Goal: Answer question/provide support: Share knowledge or assist other users

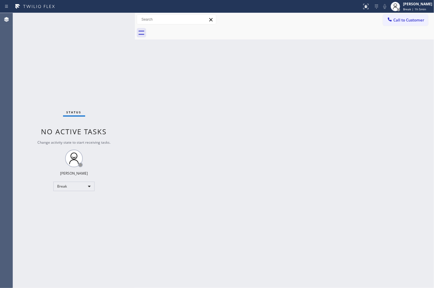
click at [85, 180] on div "Status No active tasks Change activity state to start receiving tasks. [PERSON_…" at bounding box center [74, 150] width 122 height 275
click at [87, 188] on div "Break" at bounding box center [73, 186] width 41 height 9
click at [82, 200] on li "Available" at bounding box center [74, 201] width 40 height 7
click at [250, 219] on div "Back to Dashboard Change Sender ID Customers Technicians Select a contact Outbo…" at bounding box center [284, 150] width 299 height 275
click at [236, 228] on div "Back to Dashboard Change Sender ID Customers Technicians Select a contact Outbo…" at bounding box center [284, 150] width 299 height 275
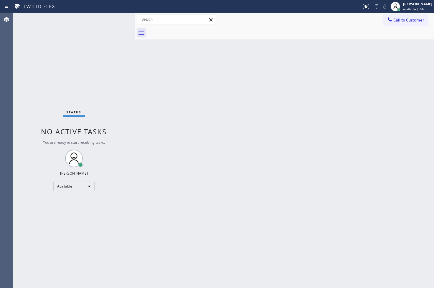
click at [326, 114] on div "Back to Dashboard Change Sender ID Customers Technicians Select a contact Outbo…" at bounding box center [284, 150] width 299 height 275
click at [257, 222] on div "Back to Dashboard Change Sender ID Customers Technicians Select a contact Outbo…" at bounding box center [284, 150] width 299 height 275
click at [117, 19] on div "Status No active tasks You are ready to start receiving tasks. [PERSON_NAME]" at bounding box center [74, 150] width 122 height 275
click at [107, 34] on div "Status No active tasks You are ready to start receiving tasks. [PERSON_NAME]" at bounding box center [74, 150] width 122 height 275
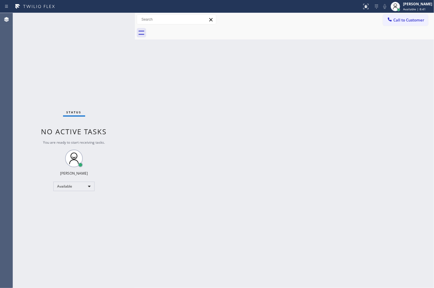
click at [108, 16] on div "Status No active tasks You are ready to start receiving tasks. [PERSON_NAME]" at bounding box center [74, 150] width 122 height 275
drag, startPoint x: 15, startPoint y: 220, endPoint x: 42, endPoint y: 108, distance: 115.1
click at [15, 220] on div "Status No active tasks You are ready to start receiving tasks. [PERSON_NAME]" at bounding box center [74, 150] width 122 height 275
click at [93, 58] on div "Status No active tasks You are ready to start receiving tasks. [PERSON_NAME]" at bounding box center [74, 150] width 122 height 275
click at [110, 25] on div "Status No active tasks You are ready to start receiving tasks. [PERSON_NAME]" at bounding box center [74, 150] width 122 height 275
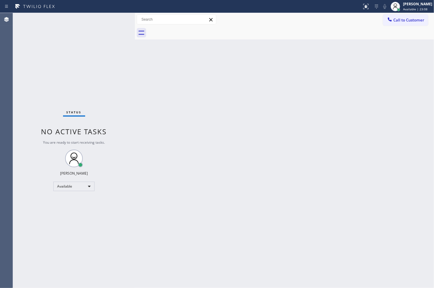
click at [254, 246] on div "Back to Dashboard Change Sender ID Customers Technicians Select a contact Outbo…" at bounding box center [284, 150] width 299 height 275
click at [338, 198] on div "Back to Dashboard Change Sender ID Customers Technicians Select a contact Outbo…" at bounding box center [284, 150] width 299 height 275
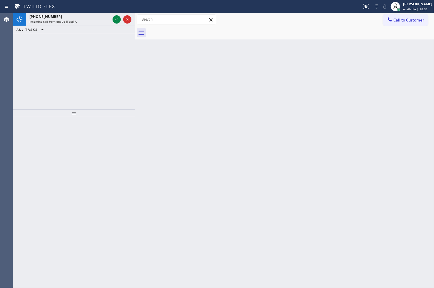
click at [55, 70] on div "[PHONE_NUMBER] Incoming call from queue [Test] All ALL TASKS ALL TASKS ACTIVE T…" at bounding box center [74, 61] width 122 height 96
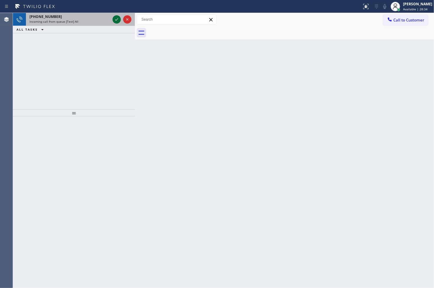
click at [115, 19] on icon at bounding box center [116, 19] width 7 height 7
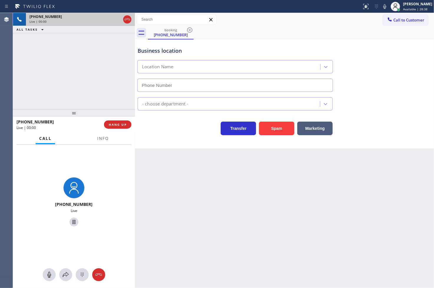
type input "[PHONE_NUMBER]"
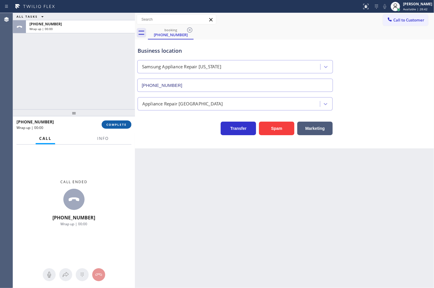
click at [113, 125] on span "COMPLETE" at bounding box center [116, 125] width 20 height 4
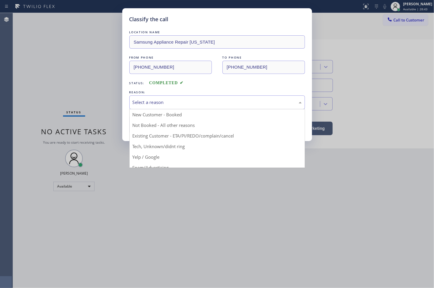
click at [174, 100] on div "Select a reason" at bounding box center [217, 102] width 169 height 7
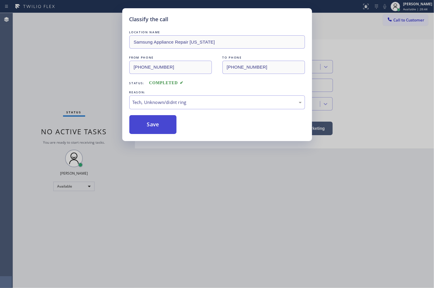
click at [158, 125] on button "Save" at bounding box center [152, 124] width 47 height 19
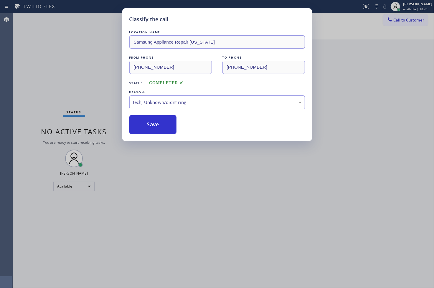
drag, startPoint x: 158, startPoint y: 125, endPoint x: 413, endPoint y: 25, distance: 274.0
click at [161, 122] on button "Save" at bounding box center [152, 124] width 47 height 19
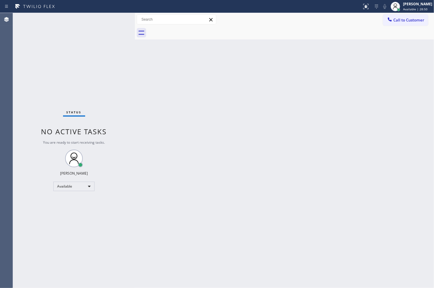
click at [97, 69] on div "Status No active tasks You are ready to start receiving tasks. [PERSON_NAME]" at bounding box center [74, 150] width 122 height 275
click at [110, 19] on div "Status No active tasks You are ready to start receiving tasks. [PERSON_NAME]" at bounding box center [74, 150] width 122 height 275
drag, startPoint x: 96, startPoint y: 12, endPoint x: 149, endPoint y: 107, distance: 108.5
click at [149, 107] on div "Back to Dashboard Change Sender ID Customers Technicians Select a contact Outbo…" at bounding box center [284, 150] width 299 height 275
click at [103, 19] on div "Status No active tasks You are ready to start receiving tasks. [PERSON_NAME]" at bounding box center [74, 150] width 122 height 275
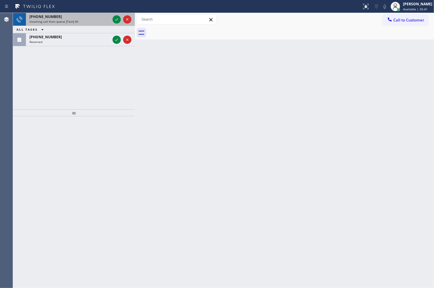
click at [104, 19] on div "Incoming call from queue [Test] All" at bounding box center [69, 21] width 81 height 4
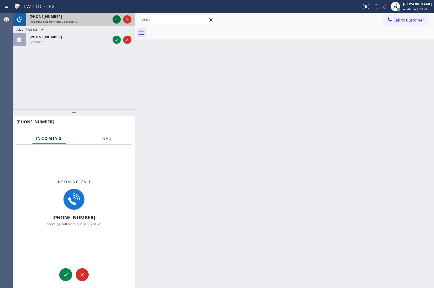
click at [116, 19] on icon at bounding box center [116, 19] width 7 height 7
click at [116, 19] on div "[PHONE_NUMBER] Incoming call from queue [Test] All ALL TASKS ALL TASKS ACTIVE T…" at bounding box center [74, 29] width 122 height 33
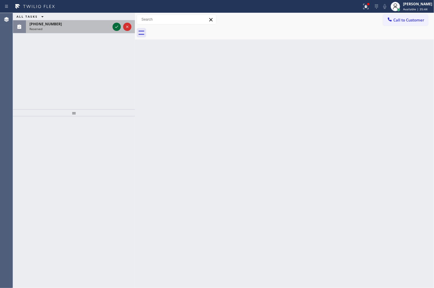
click at [114, 27] on icon at bounding box center [116, 26] width 7 height 7
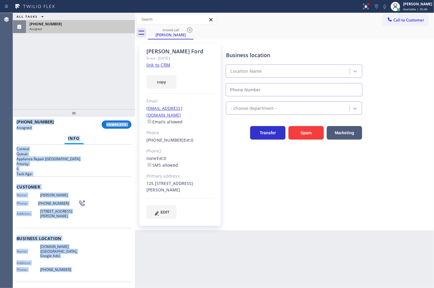
type input "[PHONE_NUMBER]"
click at [67, 201] on span "[PHONE_NUMBER]" at bounding box center [58, 203] width 40 height 4
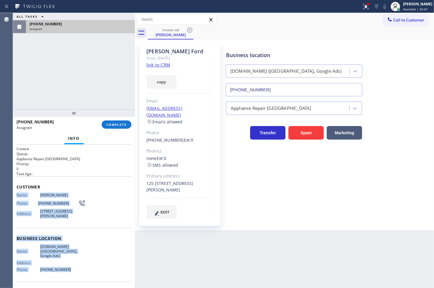
drag, startPoint x: 17, startPoint y: 204, endPoint x: 77, endPoint y: 276, distance: 93.5
click at [77, 276] on div "Context Queue: Appliance Repair High End Priority: 0 Task Age: Customer Name: […" at bounding box center [74, 217] width 122 height 144
copy div "Name: [PERSON_NAME] Phone: [PHONE_NUMBER] Address: [STREET_ADDRESS][PERSON_NAME…"
click at [115, 123] on span "COMPLETE" at bounding box center [116, 125] width 20 height 4
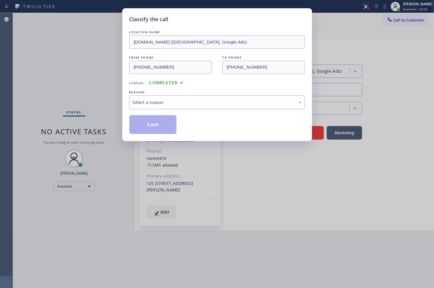
click at [166, 101] on div "Select a reason" at bounding box center [217, 102] width 169 height 7
click at [162, 127] on button "Save" at bounding box center [152, 124] width 47 height 19
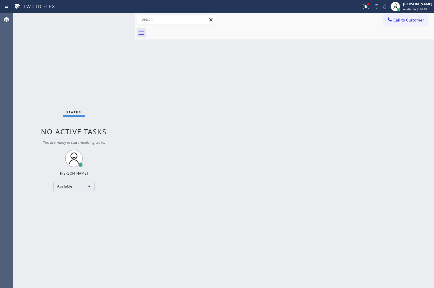
click at [30, 99] on div "Status No active tasks You are ready to start receiving tasks. [PERSON_NAME]" at bounding box center [74, 150] width 122 height 275
click at [106, 19] on div "Status No active tasks You are ready to start receiving tasks. [PERSON_NAME]" at bounding box center [74, 150] width 122 height 275
click at [363, 7] on icon at bounding box center [365, 6] width 5 height 5
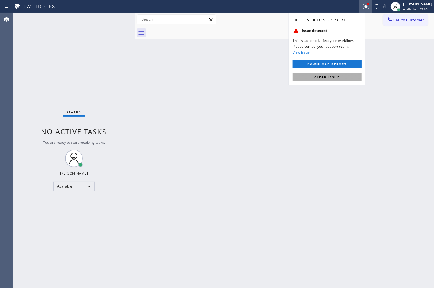
click at [340, 76] on button "Clear issue" at bounding box center [326, 77] width 69 height 8
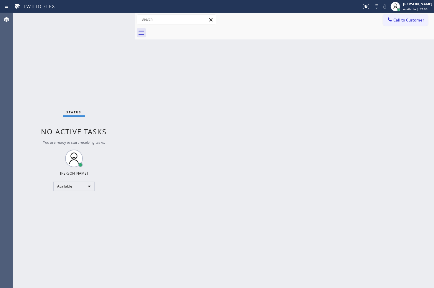
click at [105, 85] on div "Status No active tasks You are ready to start receiving tasks. [PERSON_NAME]" at bounding box center [74, 150] width 122 height 275
click at [109, 23] on div "Status No active tasks You are ready to start receiving tasks. [PERSON_NAME]" at bounding box center [74, 150] width 122 height 275
click at [113, 18] on div "Status No active tasks You are ready to start receiving tasks. [PERSON_NAME]" at bounding box center [74, 150] width 122 height 275
click at [293, 211] on div "Back to Dashboard Change Sender ID Customers Technicians Select a contact Outbo…" at bounding box center [284, 150] width 299 height 275
click at [80, 53] on div "Status No active tasks You are ready to start receiving tasks. [PERSON_NAME]" at bounding box center [74, 150] width 122 height 275
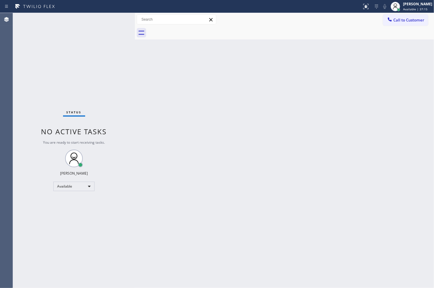
click at [116, 19] on div "Status No active tasks You are ready to start receiving tasks. [PERSON_NAME]" at bounding box center [74, 150] width 122 height 275
click at [37, 164] on div "Status No active tasks You are ready to start receiving tasks. [PERSON_NAME]" at bounding box center [74, 150] width 122 height 275
drag, startPoint x: 49, startPoint y: 106, endPoint x: 53, endPoint y: 104, distance: 4.7
click at [50, 106] on div "Status No active tasks You are ready to start receiving tasks. [PERSON_NAME]" at bounding box center [74, 150] width 122 height 275
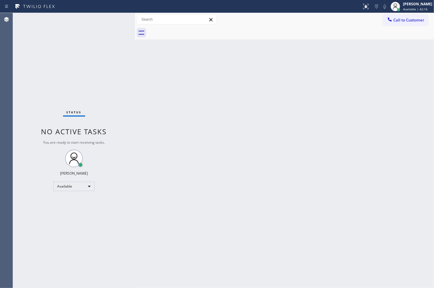
click at [135, 51] on div at bounding box center [135, 150] width 0 height 275
click at [113, 28] on div "Status No active tasks You are ready to start receiving tasks. [PERSON_NAME]" at bounding box center [74, 150] width 122 height 275
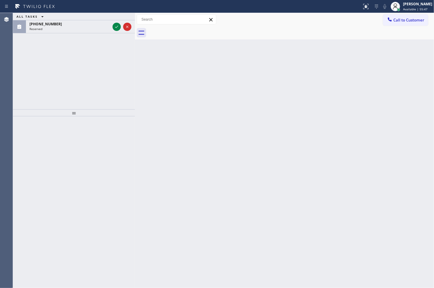
click at [43, 66] on div "ALL TASKS ALL TASKS ACTIVE TASKS TASKS IN WRAP UP [PHONE_NUMBER] Reserved" at bounding box center [74, 61] width 122 height 96
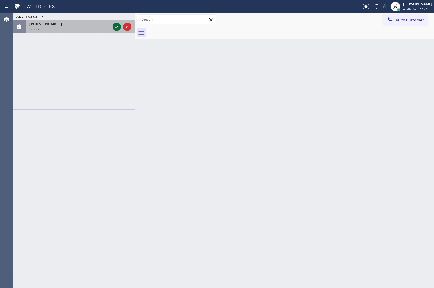
click at [113, 28] on icon at bounding box center [116, 26] width 7 height 7
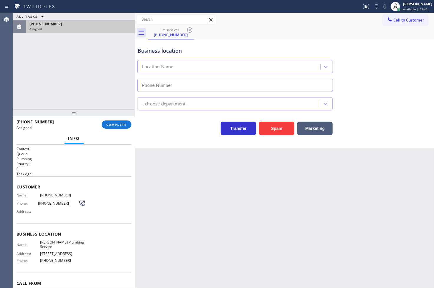
type input "[PHONE_NUMBER]"
click at [16, 193] on span "Name:" at bounding box center [28, 195] width 24 height 4
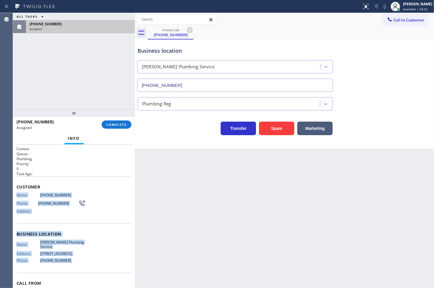
drag, startPoint x: 16, startPoint y: 193, endPoint x: 87, endPoint y: 264, distance: 100.2
click at [87, 264] on div "Context Queue: Plumbing Priority: 0 Task Age: Customer Name: [PHONE_NUMBER] Pho…" at bounding box center [73, 231] width 115 height 171
copy div "Name: [PHONE_NUMBER] Phone: [PHONE_NUMBER] Address: Business location Name: [PE…"
click at [117, 123] on span "COMPLETE" at bounding box center [116, 125] width 20 height 4
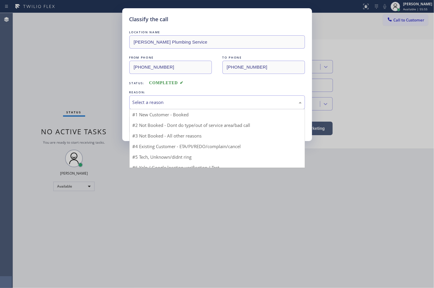
click at [177, 96] on div "Select a reason" at bounding box center [217, 102] width 176 height 14
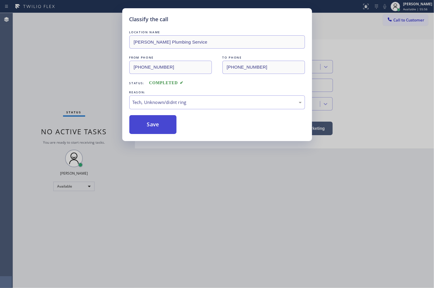
click at [155, 123] on button "Save" at bounding box center [152, 124] width 47 height 19
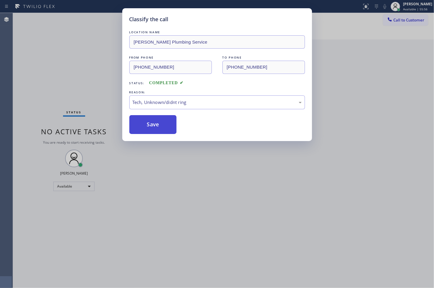
click at [155, 123] on button "Save" at bounding box center [152, 124] width 47 height 19
drag, startPoint x: 155, startPoint y: 123, endPoint x: 182, endPoint y: 202, distance: 83.6
click at [164, 139] on div "Classify the call LOCATION NAME [PERSON_NAME] Plumbing Service FROM PHONE [PHON…" at bounding box center [217, 74] width 190 height 133
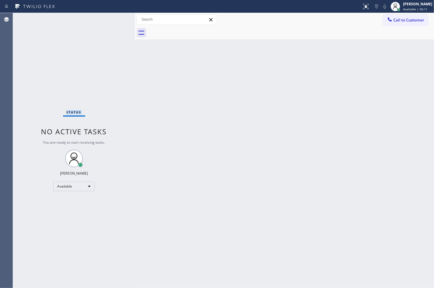
click at [29, 74] on div "Status No active tasks You are ready to start receiving tasks. [PERSON_NAME]" at bounding box center [74, 150] width 122 height 275
click at [103, 25] on div "Status No active tasks You are ready to start receiving tasks. [PERSON_NAME]" at bounding box center [74, 150] width 122 height 275
click at [113, 17] on div "Status No active tasks You are ready to start receiving tasks. [PERSON_NAME]" at bounding box center [74, 150] width 122 height 275
click at [193, 267] on div "Back to Dashboard Change Sender ID Customers Technicians Select a contact Outbo…" at bounding box center [284, 150] width 299 height 275
click at [25, 104] on div "Status No active tasks You are ready to start receiving tasks. [PERSON_NAME]" at bounding box center [74, 150] width 122 height 275
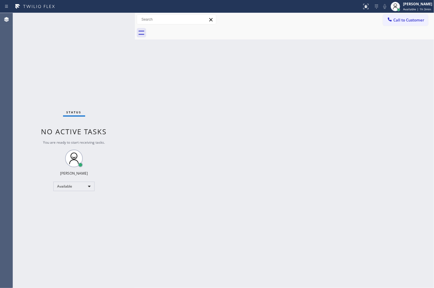
click at [107, 17] on div "Status No active tasks You are ready to start receiving tasks. [PERSON_NAME]" at bounding box center [74, 150] width 122 height 275
click at [31, 98] on div "Status No active tasks You are ready to start receiving tasks. [PERSON_NAME]" at bounding box center [74, 150] width 122 height 275
click at [44, 206] on div "Status No active tasks You are ready to start receiving tasks. [PERSON_NAME]" at bounding box center [74, 150] width 122 height 275
click at [107, 40] on div "Status No active tasks You are ready to start receiving tasks. [PERSON_NAME]" at bounding box center [74, 150] width 122 height 275
click at [33, 96] on div "Status No active tasks You are ready to start receiving tasks. [PERSON_NAME]" at bounding box center [74, 150] width 122 height 275
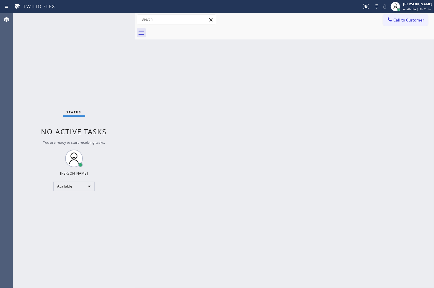
click at [110, 21] on div "Status No active tasks You are ready to start receiving tasks. [PERSON_NAME]" at bounding box center [74, 150] width 122 height 275
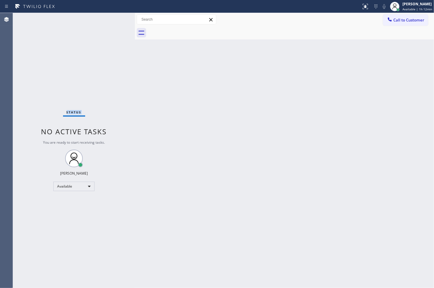
click at [110, 21] on div "Status No active tasks You are ready to start receiving tasks. [PERSON_NAME]" at bounding box center [74, 150] width 122 height 275
click at [180, 189] on div "Back to Dashboard Change Sender ID Customers Technicians Select a contact Outbo…" at bounding box center [284, 150] width 299 height 275
click at [110, 75] on div "Status No active tasks You are ready to start receiving tasks. [PERSON_NAME]" at bounding box center [74, 150] width 122 height 275
click at [258, 222] on div "Back to Dashboard Change Sender ID Customers Technicians Select a contact Outbo…" at bounding box center [284, 150] width 299 height 275
click at [126, 54] on div "Status No active tasks You are ready to start receiving tasks. [PERSON_NAME]" at bounding box center [74, 150] width 122 height 275
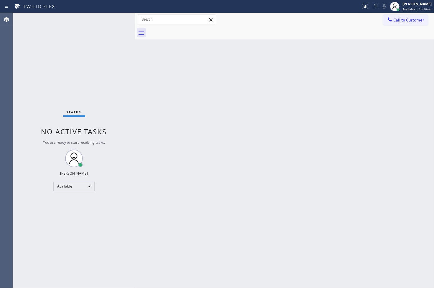
click at [112, 19] on div "Status No active tasks You are ready to start receiving tasks. [PERSON_NAME]" at bounding box center [74, 150] width 122 height 275
click at [114, 18] on div "Status No active tasks You are ready to start receiving tasks. [PERSON_NAME]" at bounding box center [74, 150] width 122 height 275
click at [37, 199] on div "Status No active tasks You are ready to start receiving tasks. [PERSON_NAME]" at bounding box center [74, 150] width 122 height 275
click at [90, 185] on div "Available" at bounding box center [73, 186] width 41 height 9
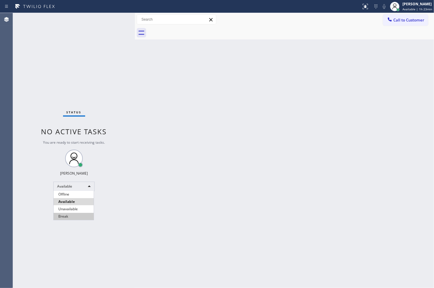
click at [83, 217] on li "Break" at bounding box center [74, 216] width 40 height 7
click at [37, 223] on div "Status No active tasks Change activity state to start receiving tasks. [PERSON_…" at bounding box center [74, 150] width 122 height 275
click at [38, 104] on div "Status No active tasks Change activity state to start receiving tasks. [PERSON_…" at bounding box center [74, 150] width 122 height 275
click at [113, 21] on div "Status No active tasks Change activity state to start receiving tasks. [PERSON_…" at bounding box center [74, 150] width 122 height 275
click at [86, 185] on div "Break" at bounding box center [73, 186] width 41 height 9
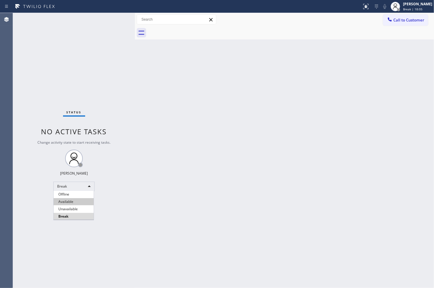
click at [81, 202] on li "Available" at bounding box center [74, 201] width 40 height 7
click at [271, 208] on div "Back to Dashboard Change Sender ID Customers Technicians Select a contact Outbo…" at bounding box center [284, 150] width 299 height 275
click at [266, 218] on div "Back to Dashboard Change Sender ID Customers Technicians Select a contact Outbo…" at bounding box center [284, 150] width 299 height 275
click at [107, 32] on div "Status No active tasks You are ready to start receiving tasks. [PERSON_NAME]" at bounding box center [74, 150] width 122 height 275
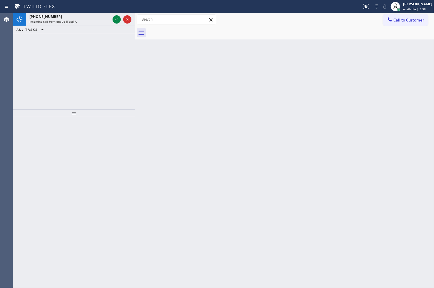
click at [107, 32] on div "ALL TASKS ALL TASKS ACTIVE TASKS TASKS IN WRAP UP" at bounding box center [74, 29] width 122 height 7
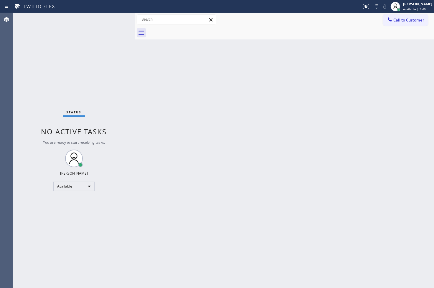
click at [117, 16] on div "Status No active tasks You are ready to start receiving tasks. [PERSON_NAME]" at bounding box center [74, 150] width 122 height 275
click at [118, 24] on div "Status No active tasks You are ready to start receiving tasks. [PERSON_NAME]" at bounding box center [74, 150] width 122 height 275
click at [115, 17] on div "Status No active tasks You are ready to start receiving tasks. [PERSON_NAME]" at bounding box center [74, 150] width 122 height 275
click at [222, 161] on div "Back to Dashboard Change Sender ID Customers Technicians Select a contact Outbo…" at bounding box center [284, 150] width 299 height 275
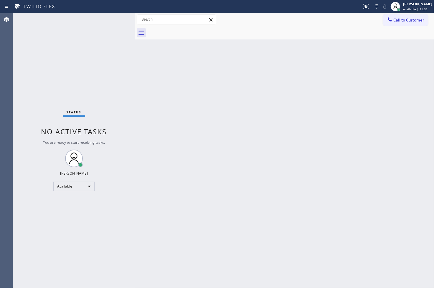
click at [105, 67] on div "Status No active tasks You are ready to start receiving tasks. [PERSON_NAME]" at bounding box center [74, 150] width 122 height 275
click at [110, 24] on div "Status No active tasks You are ready to start receiving tasks. [PERSON_NAME]" at bounding box center [74, 150] width 122 height 275
click at [46, 70] on div "Status No active tasks You are ready to start receiving tasks. [PERSON_NAME]" at bounding box center [74, 150] width 122 height 275
click at [107, 19] on div "Status No active tasks You are ready to start receiving tasks. [PERSON_NAME]" at bounding box center [74, 150] width 122 height 275
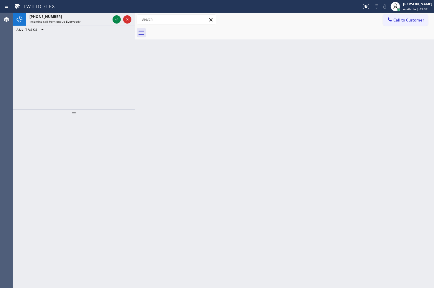
click at [107, 19] on div "[PHONE_NUMBER]" at bounding box center [69, 16] width 81 height 5
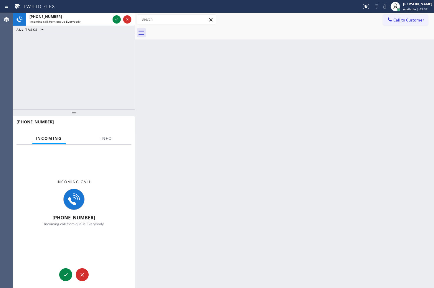
click at [107, 19] on div "[PHONE_NUMBER]" at bounding box center [69, 16] width 81 height 5
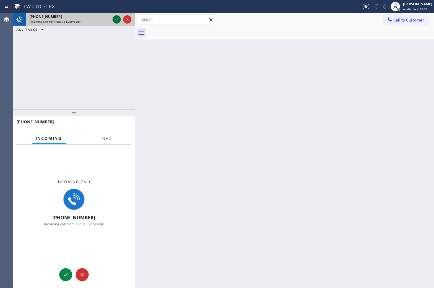
click at [114, 19] on icon at bounding box center [116, 19] width 7 height 7
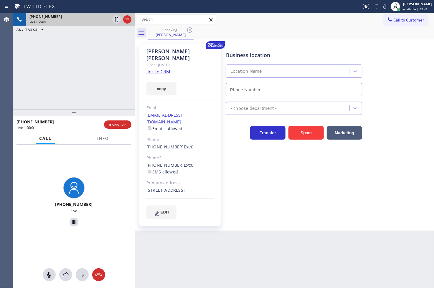
type input "[PHONE_NUMBER]"
click at [37, 87] on div "[PHONE_NUMBER] Live | 00:01 ALL TASKS ALL TASKS ACTIVE TASKS TASKS IN WRAP UP" at bounding box center [74, 61] width 122 height 96
click at [323, 190] on div "Business location 5 Star Appliance Repair Emails [PHONE_NUMBER] - choose depart…" at bounding box center [329, 131] width 208 height 172
click at [150, 69] on link "link to CRM" at bounding box center [158, 72] width 24 height 6
click at [57, 54] on div "[PHONE_NUMBER] Live | 00:06 ALL TASKS ALL TASKS ACTIVE TASKS TASKS IN WRAP UP" at bounding box center [74, 61] width 122 height 96
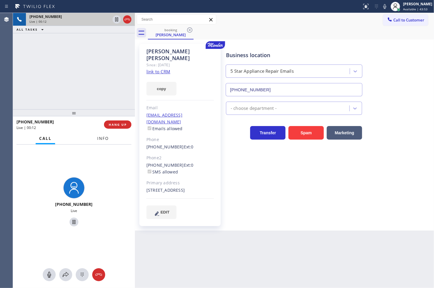
click at [97, 138] on span "Info" at bounding box center [102, 138] width 11 height 5
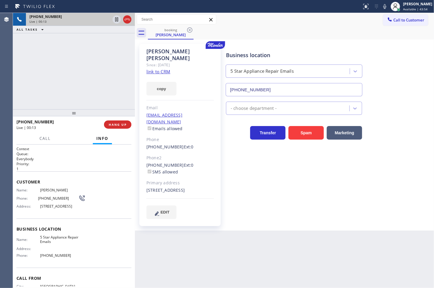
scroll to position [29, 0]
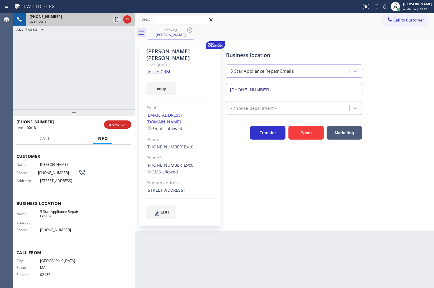
click at [57, 88] on div "[PHONE_NUMBER] Live | 00:18 ALL TASKS ALL TASKS ACTIVE TASKS TASKS IN WRAP UP" at bounding box center [74, 61] width 122 height 96
click at [30, 72] on div "[PHONE_NUMBER] Live | 00:20 ALL TASKS ALL TASKS ACTIVE TASKS TASKS IN WRAP UP" at bounding box center [74, 61] width 122 height 96
drag, startPoint x: 101, startPoint y: 89, endPoint x: 148, endPoint y: 58, distance: 56.3
click at [101, 89] on div "[PHONE_NUMBER] Live | 00:29 ALL TASKS ALL TASKS ACTIVE TASKS TASKS IN WRAP UP" at bounding box center [74, 61] width 122 height 96
click at [352, 32] on div "booking [PERSON_NAME]" at bounding box center [291, 32] width 286 height 13
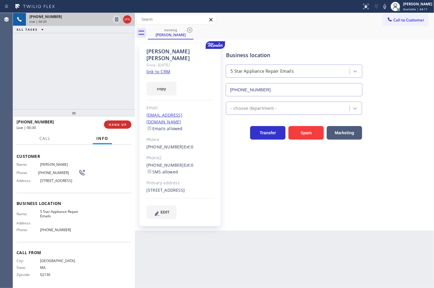
click at [66, 81] on div "[PHONE_NUMBER] Live | 00:30 ALL TASKS ALL TASKS ACTIVE TASKS TASKS IN WRAP UP" at bounding box center [74, 61] width 122 height 96
click at [94, 56] on div "[PHONE_NUMBER] Live | 00:31 ALL TASKS ALL TASKS ACTIVE TASKS TASKS IN WRAP UP" at bounding box center [74, 61] width 122 height 96
click at [116, 20] on icon at bounding box center [116, 19] width 7 height 7
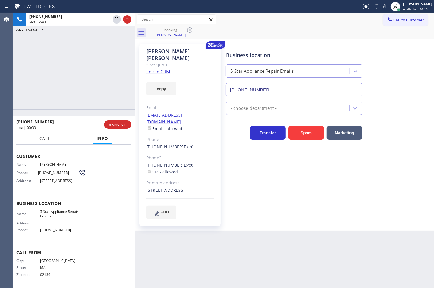
click at [47, 137] on span "Call" at bounding box center [44, 138] width 11 height 5
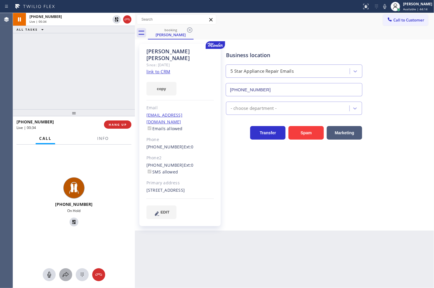
click at [68, 273] on icon at bounding box center [66, 274] width 6 height 5
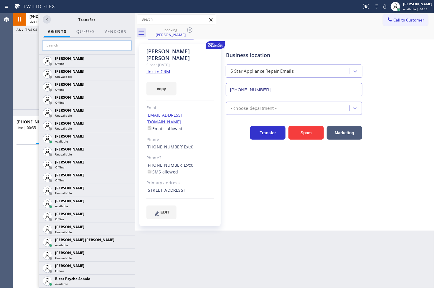
click at [66, 47] on input "text" at bounding box center [87, 45] width 89 height 9
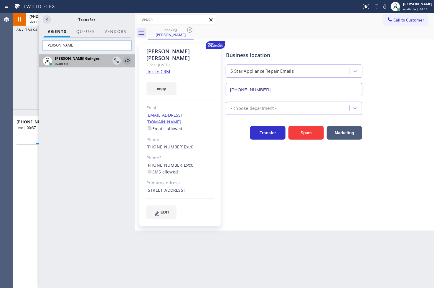
type input "[PERSON_NAME]"
click at [126, 58] on icon at bounding box center [127, 60] width 7 height 7
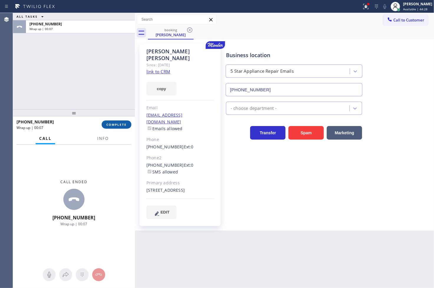
click at [107, 128] on button "COMPLETE" at bounding box center [117, 124] width 30 height 8
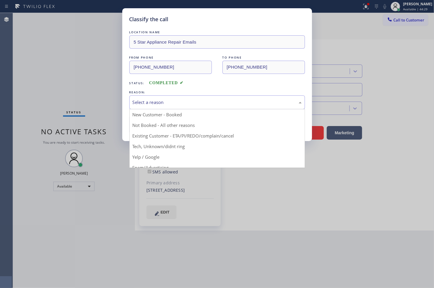
click at [164, 96] on div "Select a reason" at bounding box center [217, 102] width 176 height 14
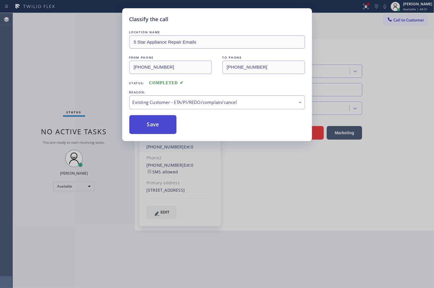
click at [165, 126] on button "Save" at bounding box center [152, 124] width 47 height 19
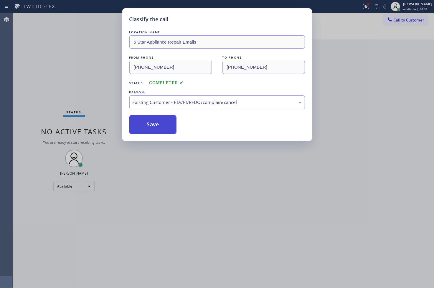
click at [165, 126] on button "Save" at bounding box center [152, 124] width 47 height 19
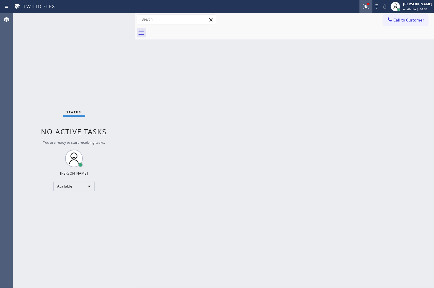
click at [362, 6] on icon at bounding box center [365, 6] width 7 height 7
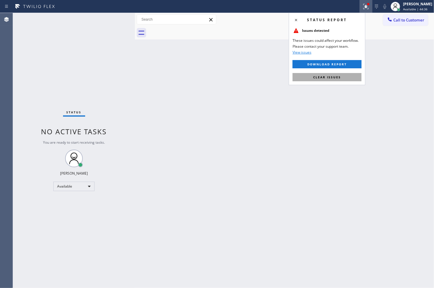
click at [343, 75] on button "Clear issues" at bounding box center [326, 77] width 69 height 8
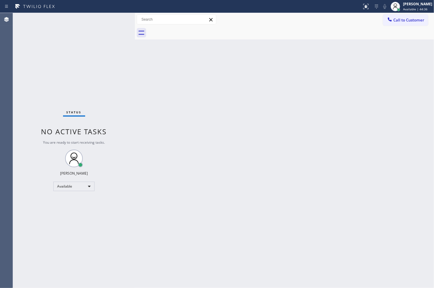
click at [103, 62] on div "Status No active tasks You are ready to start receiving tasks. [PERSON_NAME]" at bounding box center [74, 150] width 122 height 275
click at [114, 22] on div "Status No active tasks You are ready to start receiving tasks. [PERSON_NAME]" at bounding box center [74, 150] width 122 height 275
click at [122, 38] on div "Status No active tasks You are ready to start receiving tasks. [PERSON_NAME]" at bounding box center [74, 150] width 122 height 275
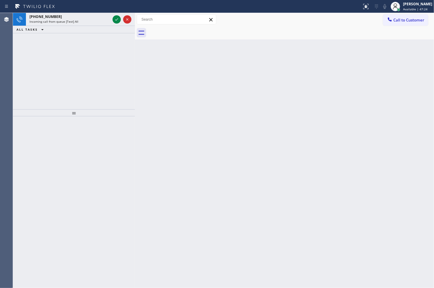
click at [122, 38] on div "[PHONE_NUMBER] Incoming call from queue [Test] All ALL TASKS ALL TASKS ACTIVE T…" at bounding box center [74, 61] width 122 height 96
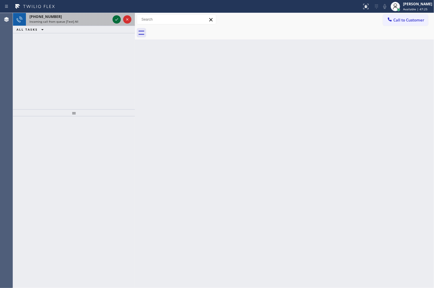
click at [113, 19] on icon at bounding box center [116, 19] width 7 height 7
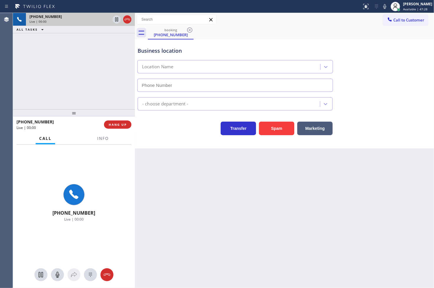
type input "[PHONE_NUMBER]"
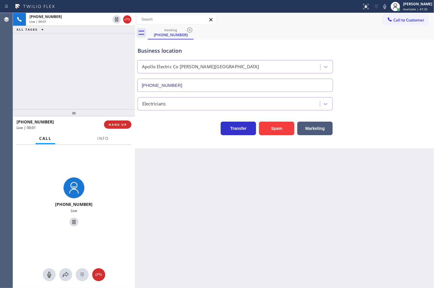
click at [202, 130] on div "Transfer Spam Marketing" at bounding box center [234, 127] width 197 height 16
click at [97, 140] on span "Info" at bounding box center [102, 138] width 11 height 5
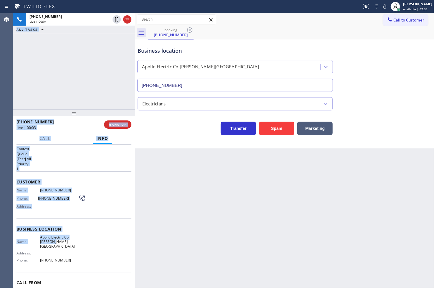
drag, startPoint x: 12, startPoint y: 187, endPoint x: 55, endPoint y: 228, distance: 59.4
click at [43, 240] on div "Agent Desktop Classify the call LOCATION NAME [PHONE_NUMBER] FROM PHONE [PHONE_…" at bounding box center [217, 150] width 434 height 275
click at [85, 216] on div "Customer Name: [PHONE_NUMBER] Phone: [PHONE_NUMBER] Address:" at bounding box center [73, 194] width 115 height 47
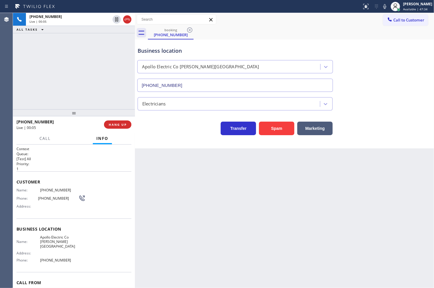
click at [18, 191] on span "Name:" at bounding box center [28, 190] width 24 height 4
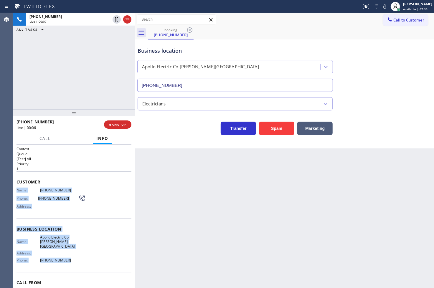
drag, startPoint x: 15, startPoint y: 190, endPoint x: 80, endPoint y: 252, distance: 90.0
click at [80, 252] on div "Context Queue: [Test] All Priority: 1 Customer Name: [PHONE_NUMBER] Phone: [PHO…" at bounding box center [74, 217] width 122 height 144
copy div "Name: [PHONE_NUMBER] Phone: [PHONE_NUMBER] Address: Business location Name: [GE…"
drag, startPoint x: 134, startPoint y: 143, endPoint x: 131, endPoint y: 145, distance: 3.2
click at [135, 143] on div at bounding box center [135, 150] width 0 height 275
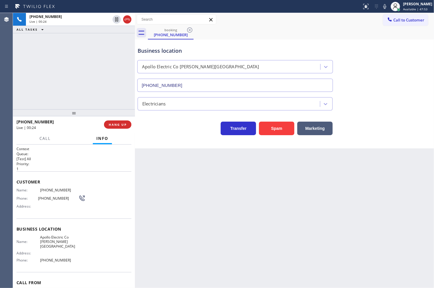
click at [64, 160] on p "[Test] All" at bounding box center [73, 158] width 115 height 5
click at [62, 62] on div "[PHONE_NUMBER] Live | 00:25 ALL TASKS ALL TASKS ACTIVE TASKS TASKS IN WRAP UP" at bounding box center [74, 61] width 122 height 96
click at [158, 130] on div "Transfer Spam Marketing" at bounding box center [234, 127] width 197 height 16
click at [77, 88] on div "[PHONE_NUMBER] Live | 00:33 ALL TASKS ALL TASKS ACTIVE TASKS TASKS IN WRAP UP" at bounding box center [74, 61] width 122 height 96
click at [66, 90] on div "[PHONE_NUMBER] Live | 00:36 ALL TASKS ALL TASKS ACTIVE TASKS TASKS IN WRAP UP" at bounding box center [74, 61] width 122 height 96
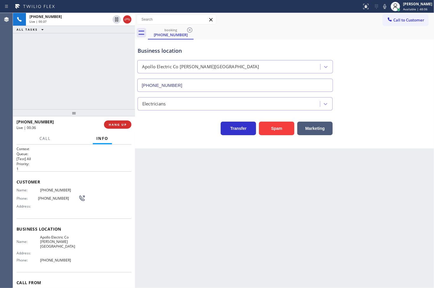
click at [150, 136] on div "Business location Apollo Electric Co [PERSON_NAME][GEOGRAPHIC_DATA] [PHONE_NUMB…" at bounding box center [284, 93] width 299 height 109
click at [101, 74] on div "[PHONE_NUMBER] Live | 00:37 ALL TASKS ALL TASKS ACTIVE TASKS TASKS IN WRAP UP" at bounding box center [74, 61] width 122 height 96
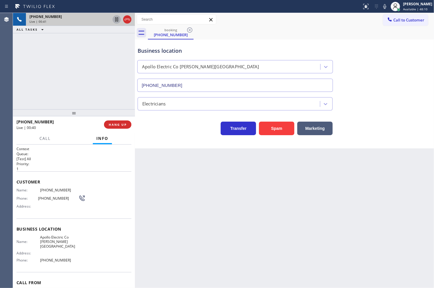
click at [116, 19] on icon at bounding box center [116, 19] width 3 height 4
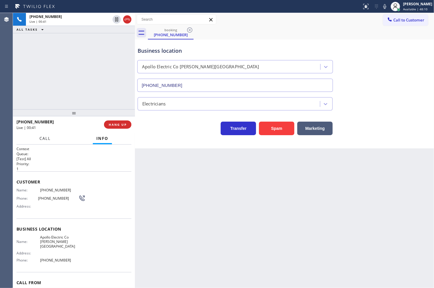
click at [45, 139] on span "Call" at bounding box center [44, 138] width 11 height 5
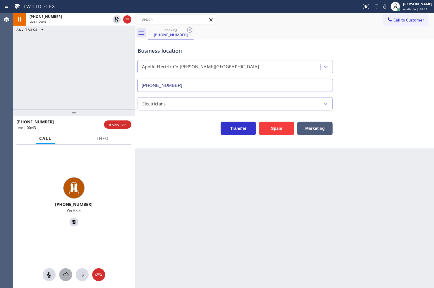
click at [63, 269] on button at bounding box center [65, 274] width 13 height 13
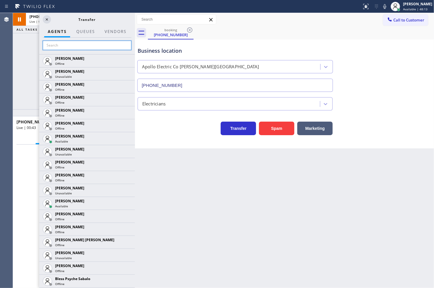
click at [67, 49] on input "text" at bounding box center [87, 45] width 89 height 9
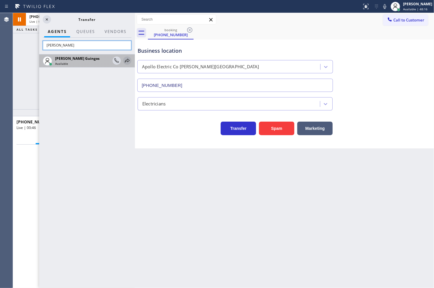
type input "[PERSON_NAME]"
click at [126, 58] on icon at bounding box center [127, 60] width 7 height 7
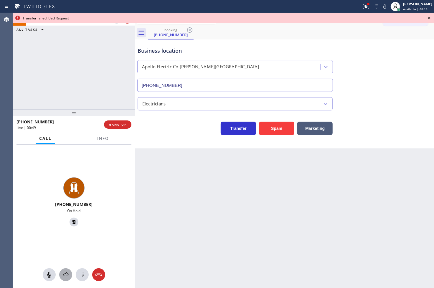
click at [67, 273] on icon at bounding box center [65, 274] width 7 height 7
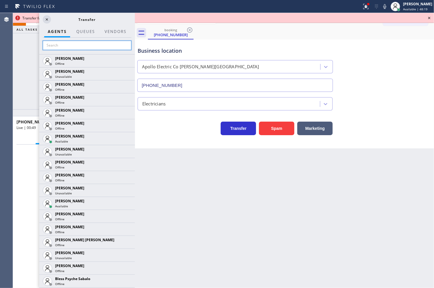
click at [65, 45] on input "text" at bounding box center [87, 45] width 89 height 9
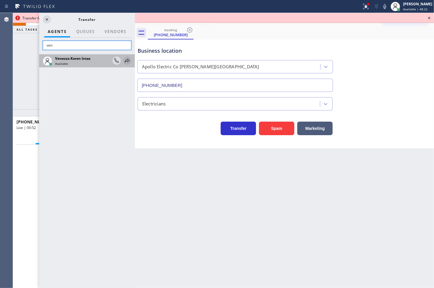
type input "ven"
click at [124, 60] on icon at bounding box center [127, 60] width 7 height 7
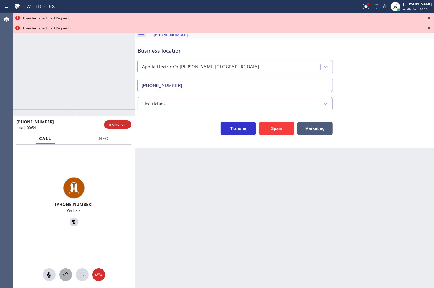
click at [66, 273] on icon at bounding box center [66, 274] width 6 height 5
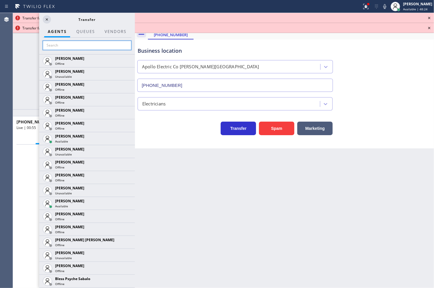
click at [75, 46] on input "text" at bounding box center [87, 45] width 89 height 9
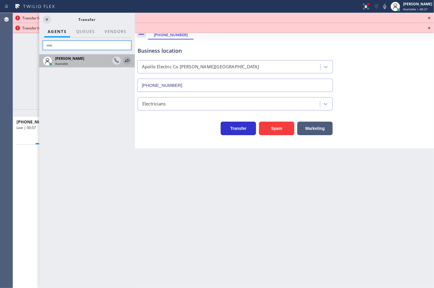
type input "mic"
click at [127, 60] on icon at bounding box center [127, 61] width 5 height 4
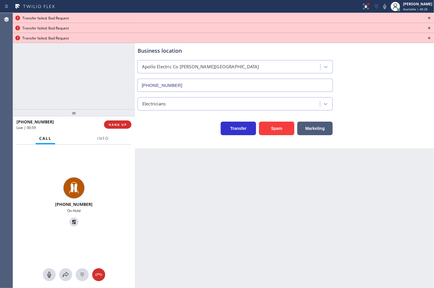
click at [430, 16] on icon at bounding box center [429, 17] width 7 height 7
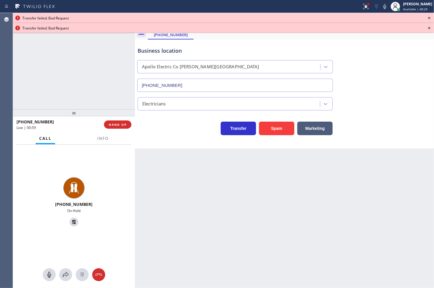
click at [430, 16] on icon at bounding box center [429, 17] width 7 height 7
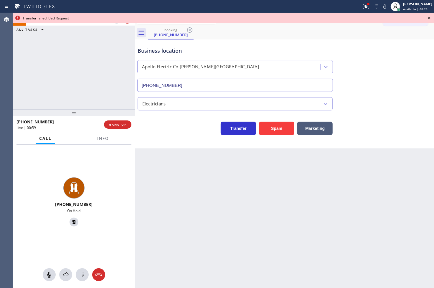
click at [430, 16] on icon at bounding box center [429, 17] width 7 height 7
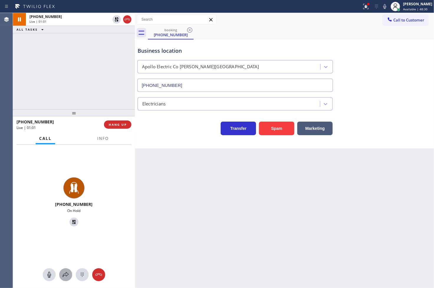
click at [64, 270] on button at bounding box center [65, 274] width 13 height 13
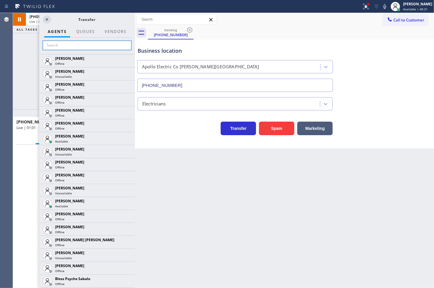
click at [52, 47] on input "text" at bounding box center [87, 45] width 89 height 9
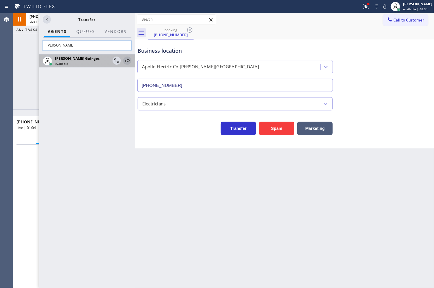
type input "[PERSON_NAME]"
click at [127, 59] on icon at bounding box center [127, 60] width 7 height 7
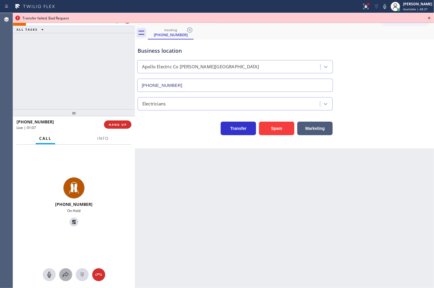
click at [63, 276] on icon at bounding box center [65, 274] width 7 height 7
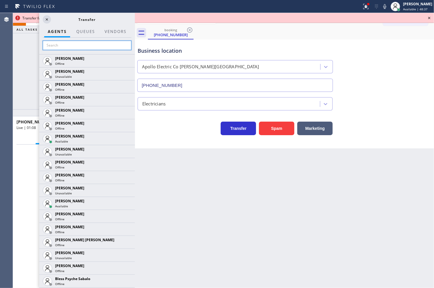
click at [65, 44] on input "text" at bounding box center [87, 45] width 89 height 9
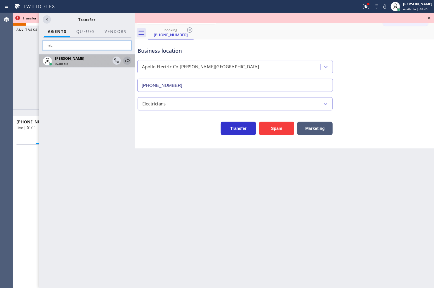
type input "mic"
click at [127, 61] on icon at bounding box center [127, 61] width 5 height 4
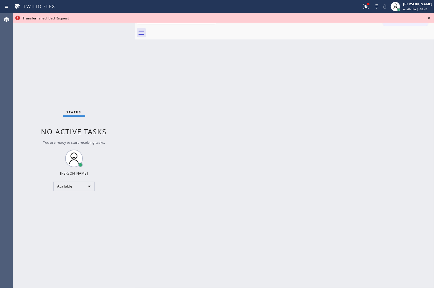
click at [429, 18] on icon at bounding box center [429, 17] width 7 height 7
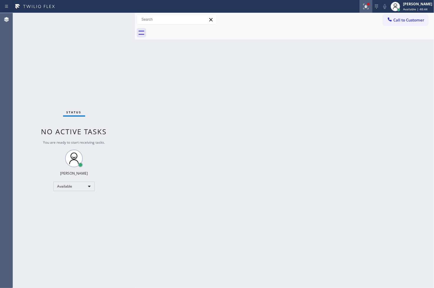
click at [362, 3] on icon at bounding box center [365, 6] width 7 height 7
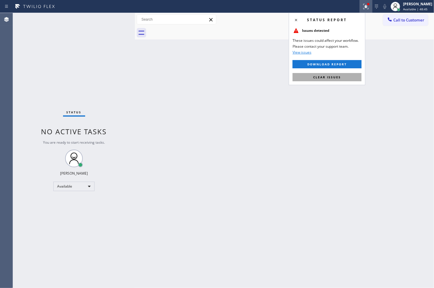
click at [348, 75] on button "Clear issues" at bounding box center [326, 77] width 69 height 8
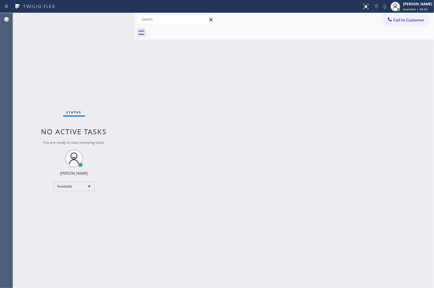
click at [118, 19] on div "Status No active tasks You are ready to start receiving tasks. [PERSON_NAME]" at bounding box center [74, 150] width 122 height 275
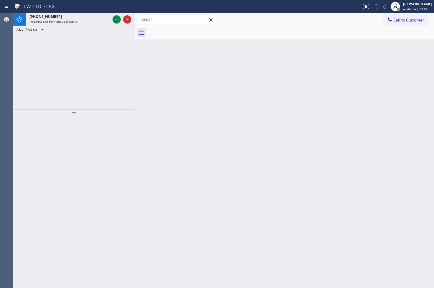
click at [118, 19] on icon at bounding box center [116, 19] width 3 height 2
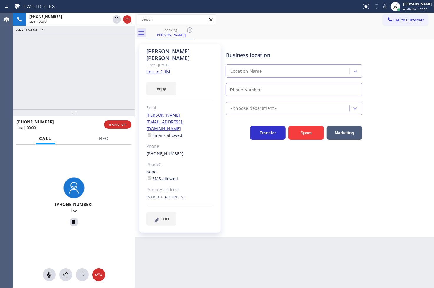
type input "[PHONE_NUMBER]"
click at [161, 69] on link "link to CRM" at bounding box center [158, 72] width 24 height 6
click at [172, 82] on button "copy" at bounding box center [161, 89] width 30 height 14
click at [293, 172] on div "Business location Elite Sub-Zero Appliance Repair (Google Ads, OC) [PHONE_NUMBE…" at bounding box center [329, 134] width 208 height 178
drag, startPoint x: 52, startPoint y: 77, endPoint x: 66, endPoint y: 80, distance: 14.4
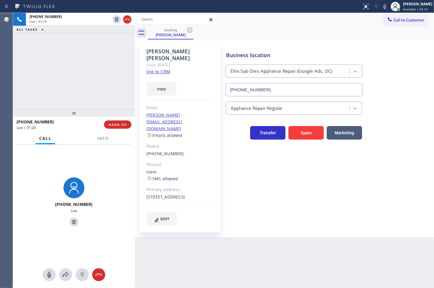
click at [52, 77] on div "[PHONE_NUMBER] Live | 01:19 ALL TASKS ALL TASKS ACTIVE TASKS TASKS IN WRAP UP" at bounding box center [74, 61] width 122 height 96
click at [283, 166] on div "Business location Elite Sub-Zero Appliance Repair (Google Ads, OC) [PHONE_NUMBE…" at bounding box center [329, 134] width 208 height 178
click at [259, 150] on div "Business location Elite Sub-Zero Appliance Repair (Google Ads, OC) [PHONE_NUMBE…" at bounding box center [329, 134] width 208 height 178
click at [95, 80] on div "[PHONE_NUMBER] Live | 01:22 ALL TASKS ALL TASKS ACTIVE TASKS TASKS IN WRAP UP" at bounding box center [74, 61] width 122 height 96
click at [290, 160] on div "Business location Elite Sub-Zero Appliance Repair (Google Ads, OC) [PHONE_NUMBE…" at bounding box center [329, 134] width 208 height 178
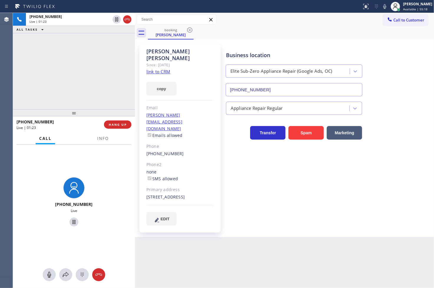
click at [89, 81] on div "[PHONE_NUMBER] Live | 01:23 ALL TASKS ALL TASKS ACTIVE TASKS TASKS IN WRAP UP" at bounding box center [74, 61] width 122 height 96
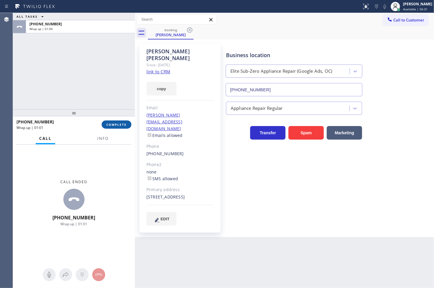
click at [112, 126] on span "COMPLETE" at bounding box center [116, 125] width 20 height 4
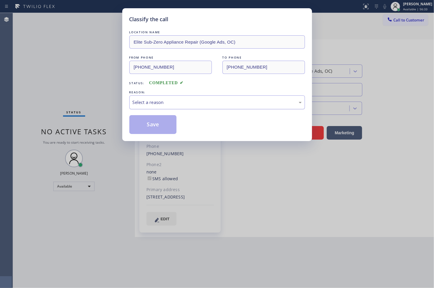
click at [182, 105] on div "Select a reason" at bounding box center [217, 102] width 169 height 7
click at [166, 127] on button "Save" at bounding box center [152, 124] width 47 height 19
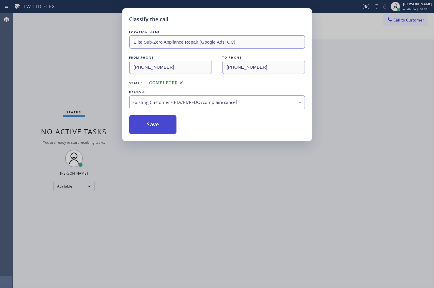
click at [166, 127] on button "Save" at bounding box center [152, 124] width 47 height 19
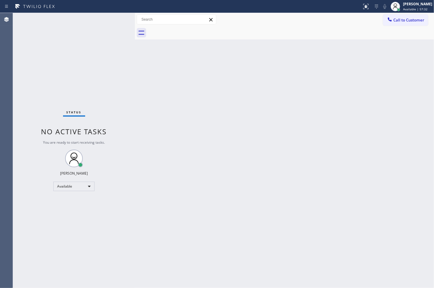
click at [115, 16] on div "Status No active tasks You are ready to start receiving tasks. [PERSON_NAME]" at bounding box center [74, 150] width 122 height 275
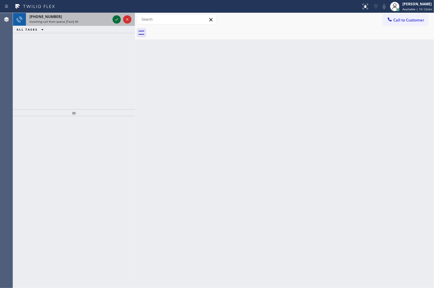
click at [115, 16] on icon at bounding box center [116, 19] width 7 height 7
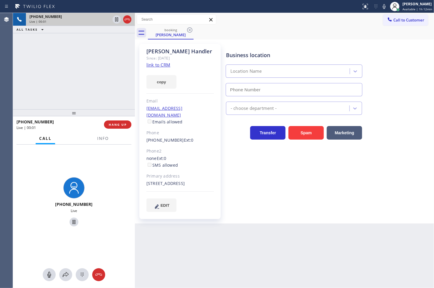
type input "[PHONE_NUMBER]"
click at [156, 63] on link "link to CRM" at bounding box center [158, 65] width 24 height 6
click at [72, 96] on div "[PHONE_NUMBER] Live | 00:05 ALL TASKS ALL TASKS ACTIVE TASKS TASKS IN WRAP UP" at bounding box center [74, 61] width 122 height 96
click at [120, 181] on div "[PHONE_NUMBER] Live" at bounding box center [73, 202] width 117 height 51
click at [28, 57] on div "[PHONE_NUMBER] Live | 00:06 ALL TASKS ALL TASKS ACTIVE TASKS TASKS IN WRAP UP" at bounding box center [74, 61] width 122 height 96
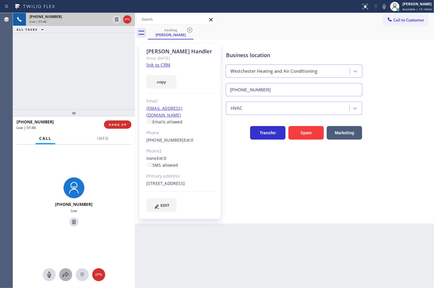
click at [64, 274] on icon at bounding box center [65, 274] width 7 height 7
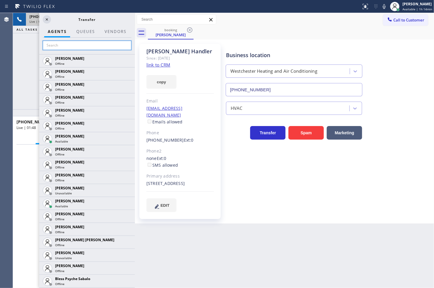
click at [75, 45] on input "text" at bounding box center [87, 45] width 89 height 9
click at [72, 44] on input "text" at bounding box center [87, 45] width 89 height 9
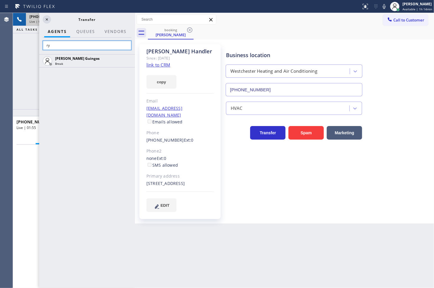
type input "r"
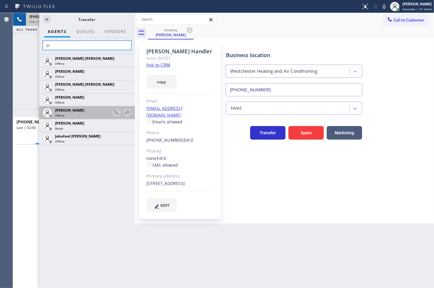
type input "j"
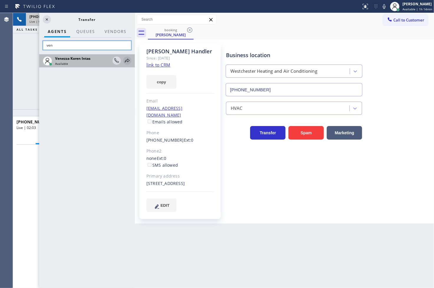
type input "ven"
click at [126, 60] on icon at bounding box center [127, 60] width 7 height 7
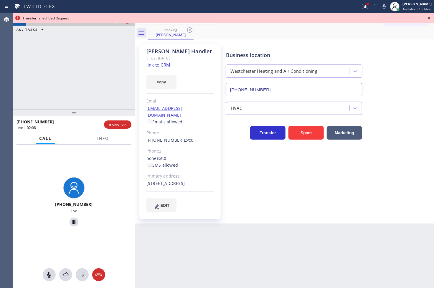
click at [431, 16] on icon at bounding box center [429, 17] width 7 height 7
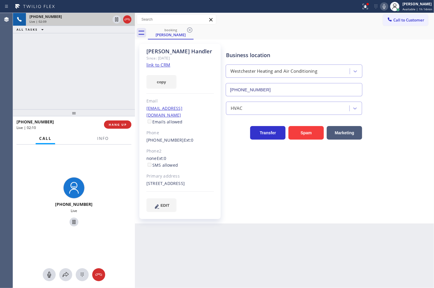
click at [380, 7] on icon at bounding box center [383, 6] width 7 height 7
click at [34, 190] on div "[PHONE_NUMBER] Live" at bounding box center [73, 202] width 117 height 51
click at [65, 273] on icon at bounding box center [65, 274] width 7 height 7
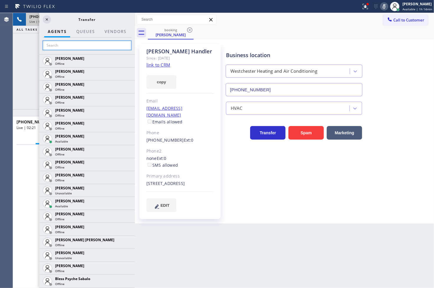
click at [66, 44] on input "text" at bounding box center [87, 45] width 89 height 9
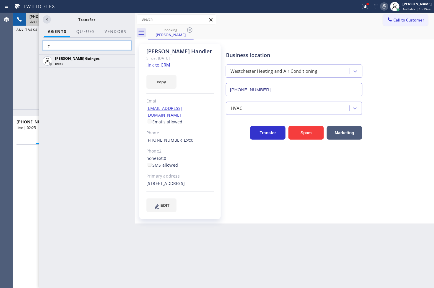
type input "r"
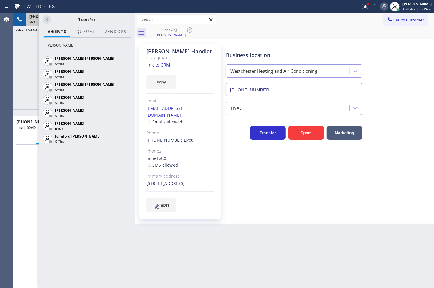
drag, startPoint x: 27, startPoint y: 184, endPoint x: 35, endPoint y: 174, distance: 12.8
click at [27, 184] on div "[PHONE_NUMBER] Live" at bounding box center [73, 202] width 117 height 51
click at [84, 42] on input "[PERSON_NAME]" at bounding box center [87, 45] width 89 height 9
type input "j"
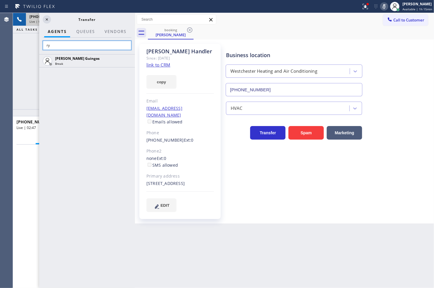
type input "r"
type input "ven"
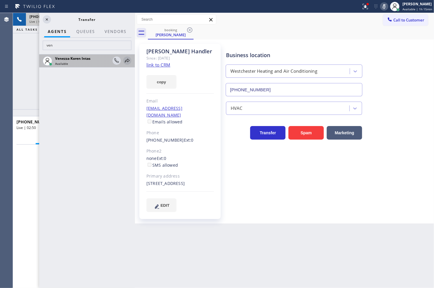
click at [124, 61] on icon at bounding box center [127, 60] width 7 height 7
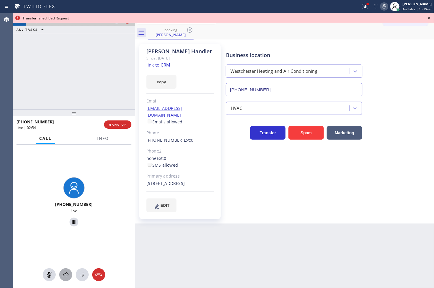
click at [65, 274] on icon at bounding box center [65, 274] width 7 height 7
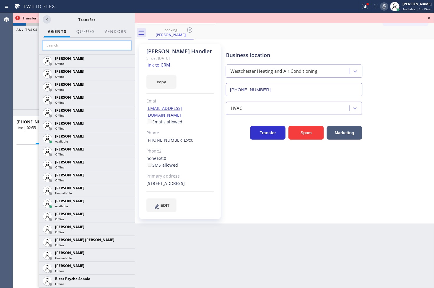
click at [58, 45] on input "text" at bounding box center [87, 45] width 89 height 9
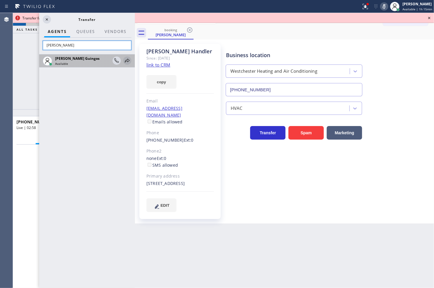
type input "[PERSON_NAME]"
click at [128, 62] on icon at bounding box center [127, 60] width 7 height 7
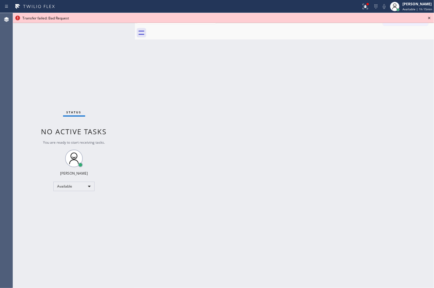
click at [430, 19] on icon at bounding box center [429, 18] width 2 height 2
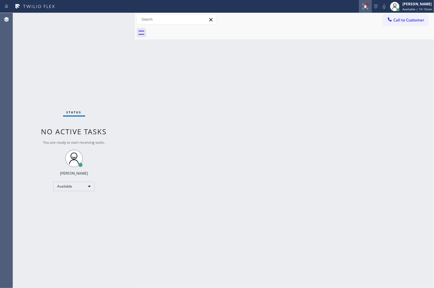
click at [363, 6] on icon at bounding box center [365, 6] width 5 height 5
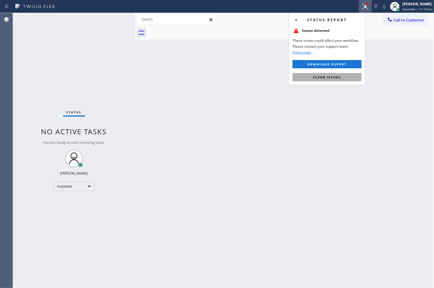
click at [348, 80] on button "Clear issues" at bounding box center [326, 77] width 69 height 8
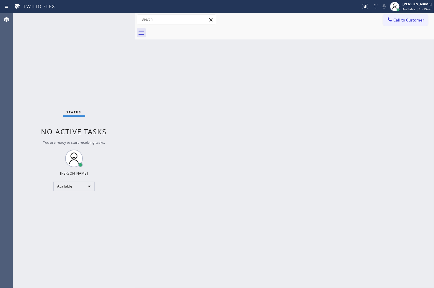
click at [238, 147] on div "Back to Dashboard Change Sender ID Customers Technicians Select a contact Outbo…" at bounding box center [284, 150] width 299 height 275
click at [107, 118] on div "Status No active tasks You are ready to start receiving tasks. [PERSON_NAME]" at bounding box center [74, 150] width 122 height 275
click at [370, 243] on div "Back to Dashboard Change Sender ID Customers Technicians Select a contact Outbo…" at bounding box center [284, 150] width 299 height 275
click at [154, 74] on div "Back to Dashboard Change Sender ID Customers Technicians Select a contact Outbo…" at bounding box center [284, 150] width 299 height 275
click at [114, 15] on div "Status No active tasks You are ready to start receiving tasks. [PERSON_NAME]" at bounding box center [74, 150] width 122 height 275
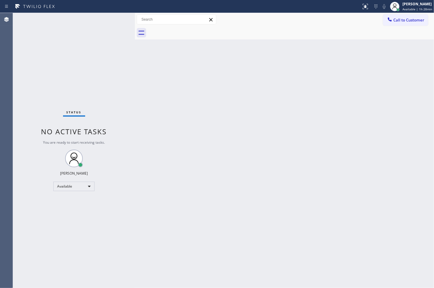
click at [116, 18] on div "Status No active tasks You are ready to start receiving tasks. [PERSON_NAME]" at bounding box center [74, 150] width 122 height 275
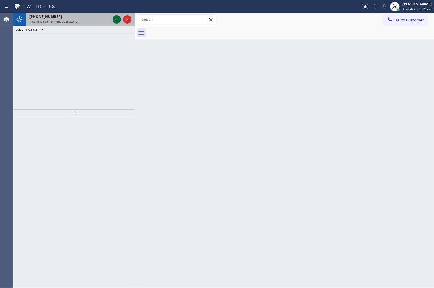
click at [116, 18] on icon at bounding box center [116, 19] width 7 height 7
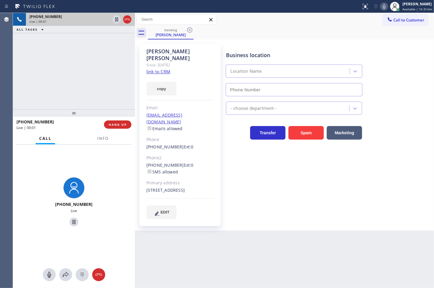
type input "[PHONE_NUMBER]"
click at [150, 69] on link "link to CRM" at bounding box center [158, 72] width 24 height 6
click at [383, 6] on icon at bounding box center [384, 6] width 3 height 5
click at [66, 276] on icon at bounding box center [65, 274] width 7 height 7
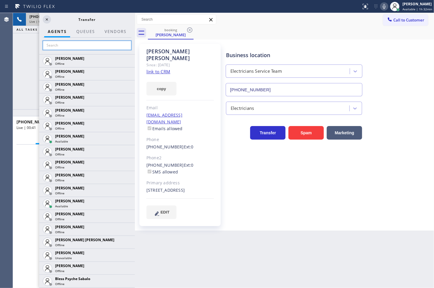
click at [63, 44] on input "text" at bounding box center [87, 45] width 89 height 9
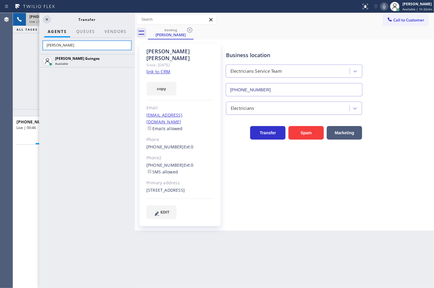
type input "[PERSON_NAME]"
click at [86, 107] on div "[PERSON_NAME] Guingos Available" at bounding box center [87, 171] width 96 height 234
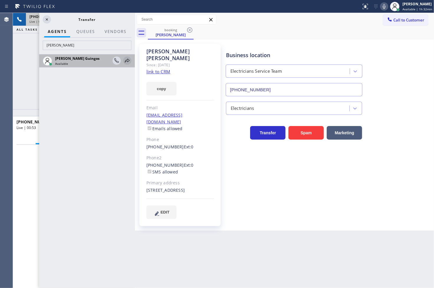
click at [126, 62] on icon at bounding box center [127, 60] width 7 height 7
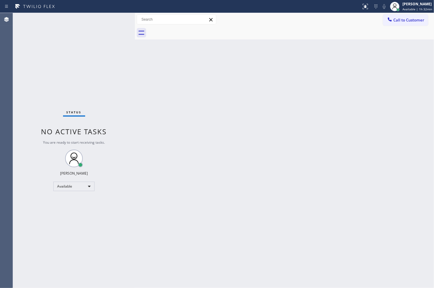
drag, startPoint x: 244, startPoint y: 105, endPoint x: 141, endPoint y: 103, distance: 102.5
click at [244, 105] on div "Back to Dashboard Change Sender ID Customers Technicians Select a contact Outbo…" at bounding box center [284, 150] width 299 height 275
click at [119, 16] on div "Status No active tasks You are ready to start receiving tasks. [PERSON_NAME]" at bounding box center [74, 150] width 122 height 275
click at [107, 21] on div "Status No active tasks You are ready to start receiving tasks. [PERSON_NAME]" at bounding box center [74, 150] width 122 height 275
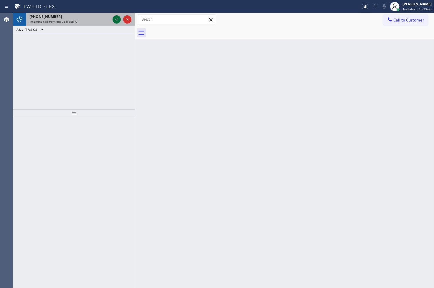
click at [117, 21] on icon at bounding box center [116, 19] width 7 height 7
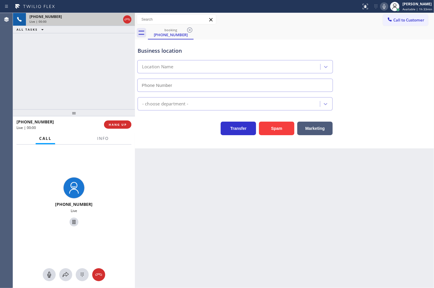
type input "[PHONE_NUMBER]"
click at [94, 81] on div "[PHONE_NUMBER] Live | 00:05 ALL TASKS ALL TASKS ACTIVE TASKS TASKS IN WRAP UP" at bounding box center [74, 61] width 122 height 96
click at [168, 123] on div "Transfer Spam Marketing" at bounding box center [234, 127] width 197 height 16
click at [116, 100] on div "[PHONE_NUMBER] Live | 00:07 ALL TASKS ALL TASKS ACTIVE TASKS TASKS IN WRAP UP" at bounding box center [74, 61] width 122 height 96
click at [103, 145] on div "[PHONE_NUMBER] Live" at bounding box center [74, 203] width 122 height 117
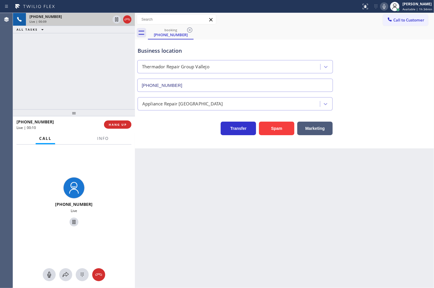
click at [380, 6] on icon at bounding box center [383, 6] width 7 height 7
click at [42, 89] on div "[PHONE_NUMBER] Live | 00:20 ALL TASKS ALL TASKS ACTIVE TASKS TASKS IN WRAP UP" at bounding box center [74, 61] width 122 height 96
click at [157, 169] on div "Back to Dashboard Change Sender ID Customers Technicians Select a contact Outbo…" at bounding box center [284, 150] width 299 height 275
click at [153, 144] on div "Business location Thermador Repair Group [GEOGRAPHIC_DATA] [PHONE_NUMBER] Appli…" at bounding box center [284, 93] width 299 height 109
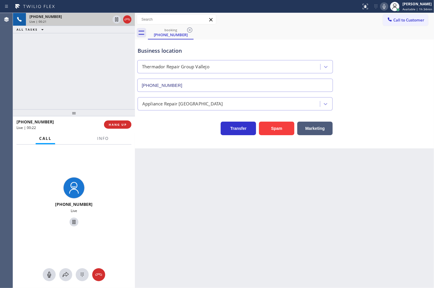
click at [66, 83] on div "[PHONE_NUMBER] Live | 00:21 ALL TASKS ALL TASKS ACTIVE TASKS TASKS IN WRAP UP" at bounding box center [74, 61] width 122 height 96
click at [65, 275] on icon at bounding box center [66, 274] width 6 height 5
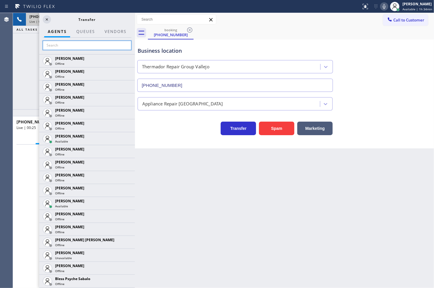
click at [83, 46] on input "text" at bounding box center [87, 45] width 89 height 9
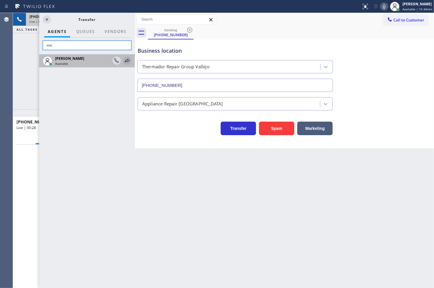
type input "mic"
click at [128, 60] on icon at bounding box center [127, 61] width 5 height 4
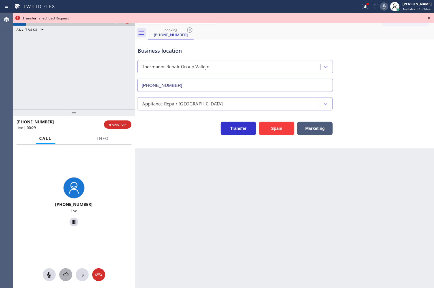
click at [67, 276] on icon at bounding box center [65, 274] width 7 height 7
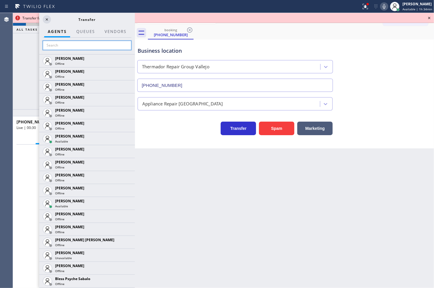
click at [61, 43] on input "text" at bounding box center [87, 45] width 89 height 9
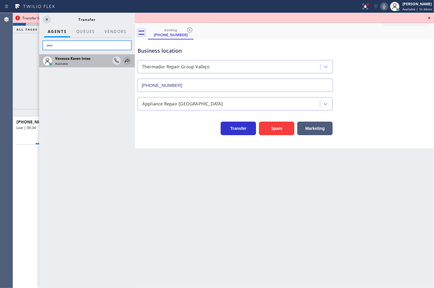
type input "ven"
click at [128, 59] on icon at bounding box center [127, 60] width 7 height 7
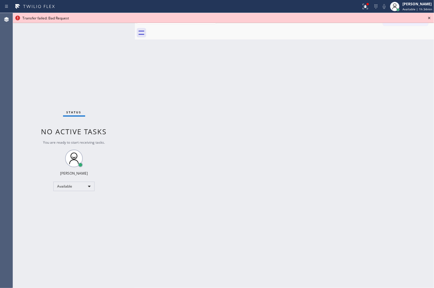
click at [430, 16] on icon at bounding box center [429, 17] width 7 height 7
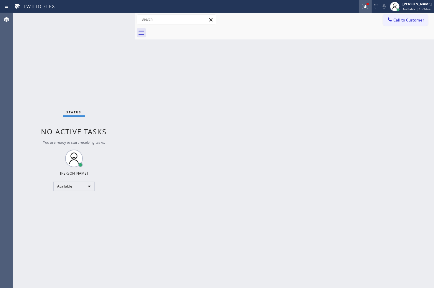
click at [362, 4] on icon at bounding box center [365, 6] width 7 height 7
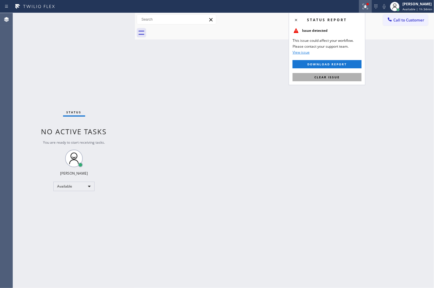
click at [349, 77] on button "Clear issue" at bounding box center [326, 77] width 69 height 8
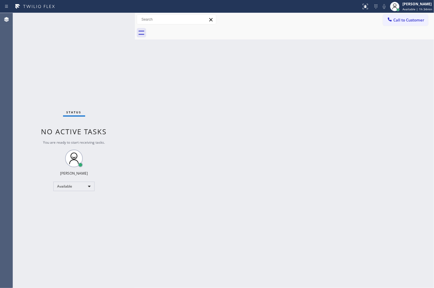
click at [107, 43] on div "Status No active tasks You are ready to start receiving tasks. [PERSON_NAME]" at bounding box center [74, 150] width 122 height 275
click at [113, 16] on div "Status No active tasks You are ready to start receiving tasks. [PERSON_NAME]" at bounding box center [74, 150] width 122 height 275
drag, startPoint x: 30, startPoint y: 59, endPoint x: 39, endPoint y: 42, distance: 19.2
click at [30, 59] on div "Status No active tasks You are ready to start receiving tasks. [PERSON_NAME]" at bounding box center [74, 150] width 122 height 275
click at [117, 18] on div "Status No active tasks You are ready to start receiving tasks. [PERSON_NAME]" at bounding box center [74, 150] width 122 height 275
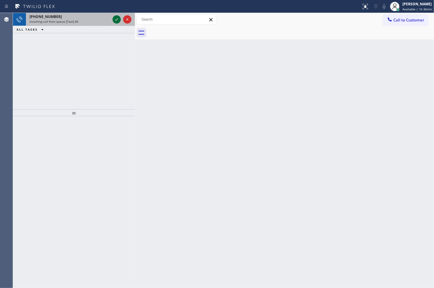
click at [117, 21] on icon at bounding box center [116, 19] width 7 height 7
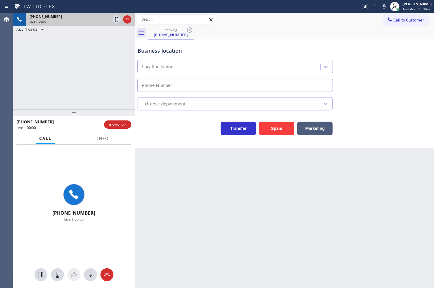
type input "[PHONE_NUMBER]"
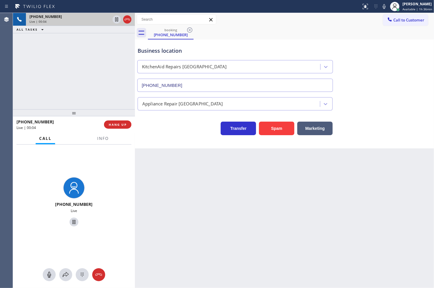
click at [364, 42] on div "Business location KitchenAid Repairs San Diego (361) 203-3251" at bounding box center [284, 65] width 296 height 53
click at [380, 7] on icon at bounding box center [383, 6] width 7 height 7
click at [161, 132] on div "Transfer Spam Marketing" at bounding box center [234, 127] width 197 height 16
click at [157, 122] on div "Transfer Spam Marketing" at bounding box center [234, 127] width 197 height 16
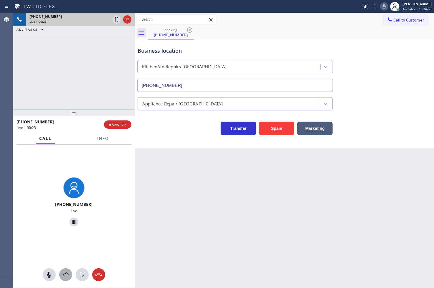
click at [68, 272] on icon at bounding box center [65, 274] width 7 height 7
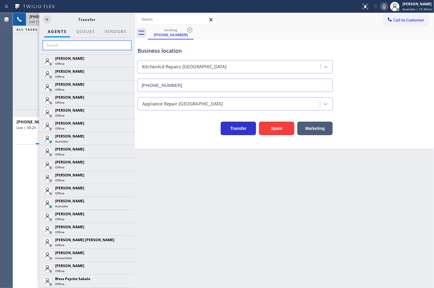
click at [72, 44] on input "text" at bounding box center [87, 45] width 89 height 9
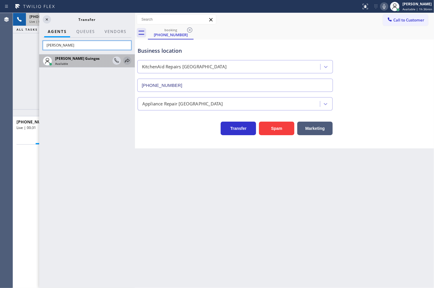
type input "[PERSON_NAME]"
click at [125, 60] on icon at bounding box center [127, 60] width 7 height 7
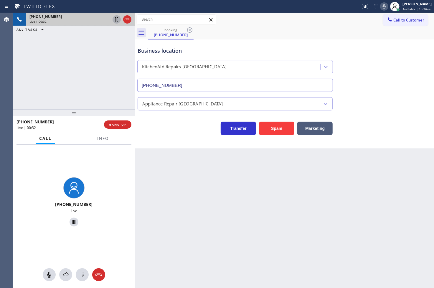
click at [115, 22] on icon at bounding box center [116, 19] width 7 height 7
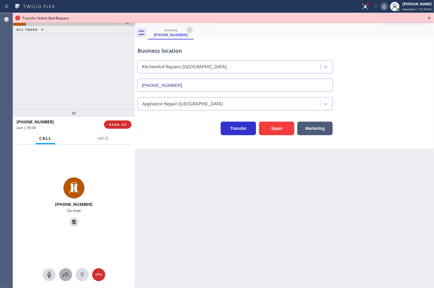
click at [65, 274] on icon at bounding box center [65, 274] width 7 height 7
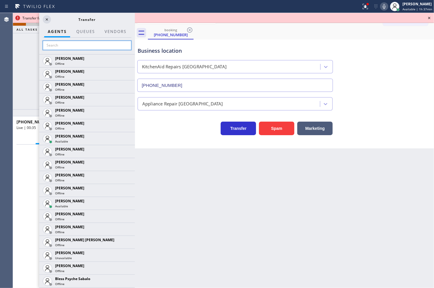
click at [71, 47] on input "text" at bounding box center [87, 45] width 89 height 9
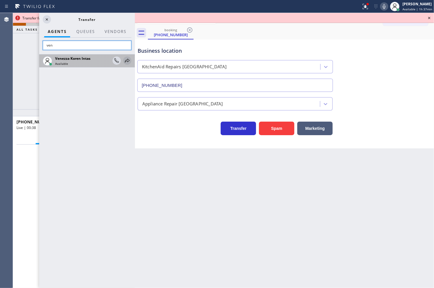
type input "ven"
click at [125, 60] on icon at bounding box center [127, 60] width 7 height 7
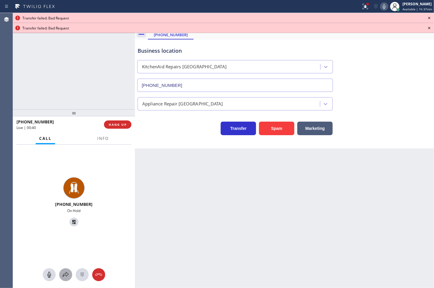
click at [67, 276] on icon at bounding box center [65, 274] width 7 height 7
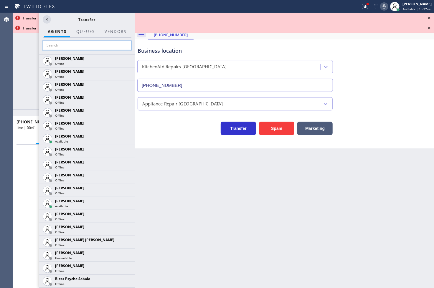
click at [58, 49] on input "text" at bounding box center [87, 45] width 89 height 9
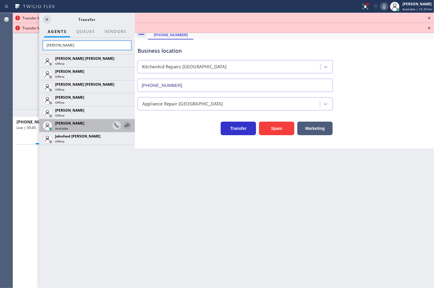
type input "[PERSON_NAME]"
click at [128, 125] on icon at bounding box center [127, 125] width 7 height 7
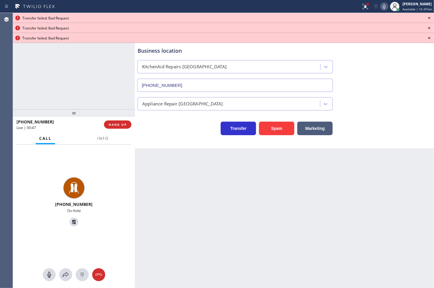
click at [430, 19] on icon at bounding box center [429, 17] width 7 height 7
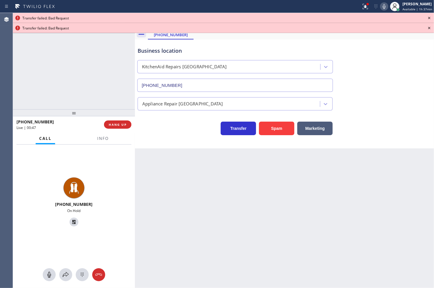
click at [430, 19] on icon at bounding box center [429, 17] width 7 height 7
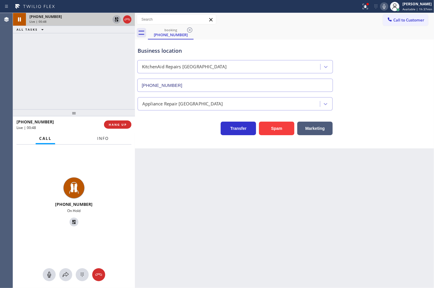
click at [107, 138] on span "Info" at bounding box center [102, 138] width 11 height 5
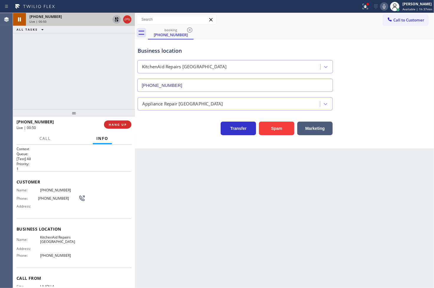
click at [17, 189] on span "Name:" at bounding box center [28, 190] width 24 height 4
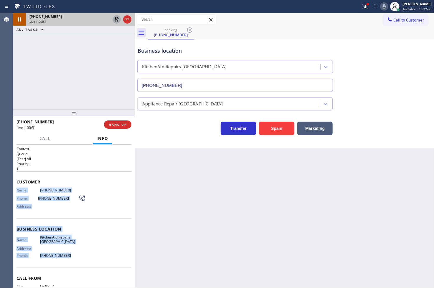
drag, startPoint x: 17, startPoint y: 189, endPoint x: 61, endPoint y: 255, distance: 79.0
click at [61, 255] on div "Context Queue: [Test] All Priority: 1 Customer Name: (858) 245-8240 Phone: (858…" at bounding box center [73, 229] width 115 height 166
copy div "Name: (858) 245-8240 Phone: (858) 245-8240 Address: Business location Name: Kit…"
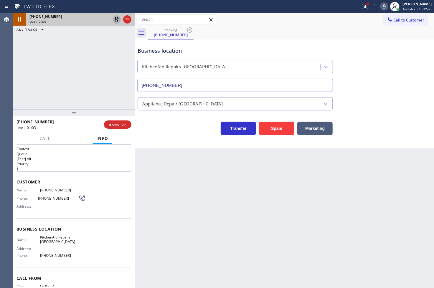
drag, startPoint x: 68, startPoint y: 62, endPoint x: 72, endPoint y: 59, distance: 5.1
click at [68, 62] on div "+18582458240 Live | 01:03 ALL TASKS ALL TASKS ACTIVE TASKS TASKS IN WRAP UP" at bounding box center [74, 61] width 122 height 96
click at [116, 21] on icon at bounding box center [117, 19] width 4 height 4
click at [366, 5] on div at bounding box center [368, 4] width 4 height 4
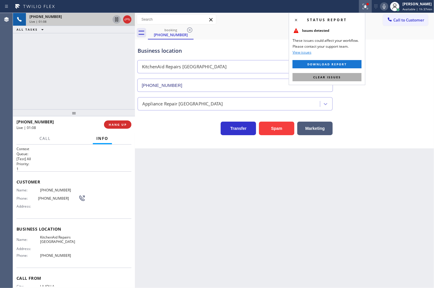
click at [344, 75] on button "Clear issues" at bounding box center [326, 77] width 69 height 8
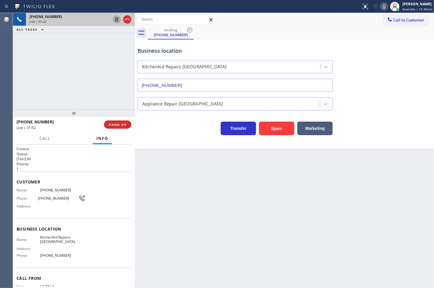
click at [380, 5] on icon at bounding box center [383, 6] width 7 height 7
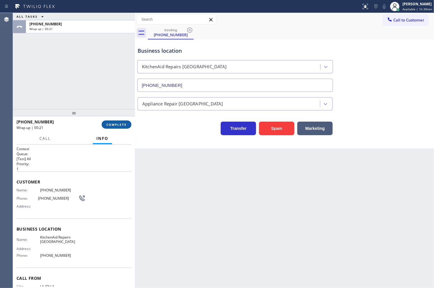
click at [120, 125] on span "COMPLETE" at bounding box center [116, 125] width 20 height 4
click at [181, 102] on div "Appliance Repair [GEOGRAPHIC_DATA]" at bounding box center [182, 103] width 81 height 7
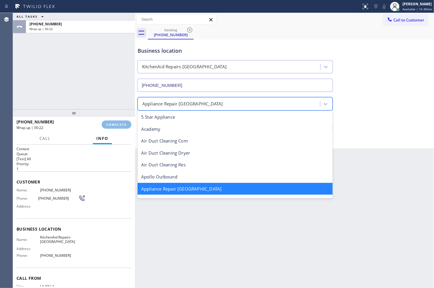
scroll to position [0, 0]
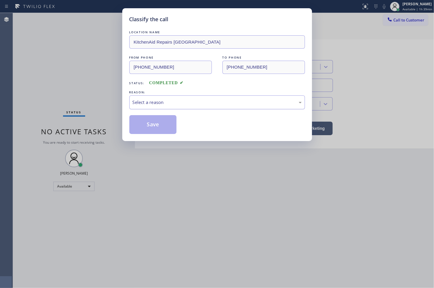
click at [158, 105] on div "Select a reason" at bounding box center [217, 102] width 169 height 7
click at [155, 130] on button "Save" at bounding box center [152, 124] width 47 height 19
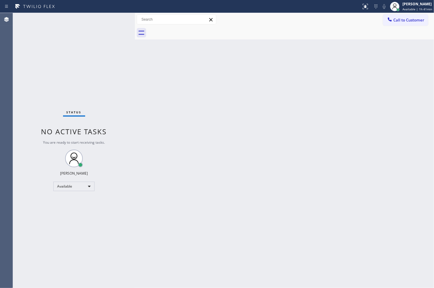
click at [23, 95] on div "Status No active tasks You are ready to start receiving tasks. [PERSON_NAME]" at bounding box center [74, 150] width 122 height 275
click at [408, 6] on div "Judy Anne Bernaldez Available | 1h 41min" at bounding box center [417, 6] width 33 height 10
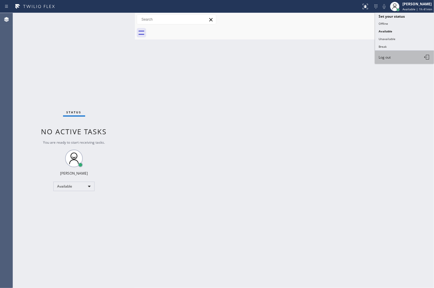
click at [406, 57] on button "Log out" at bounding box center [404, 57] width 59 height 13
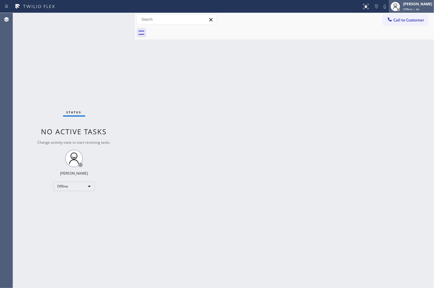
click at [413, 6] on div "Judy Anne Bernaldez Offline | 4s" at bounding box center [418, 6] width 32 height 10
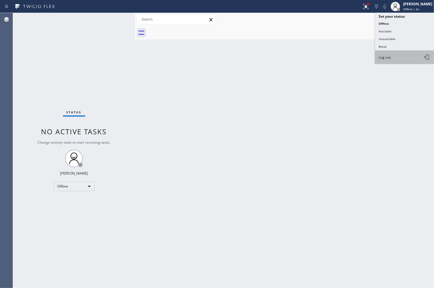
click at [394, 61] on button "Log out" at bounding box center [404, 57] width 59 height 13
